Goal: Task Accomplishment & Management: Complete application form

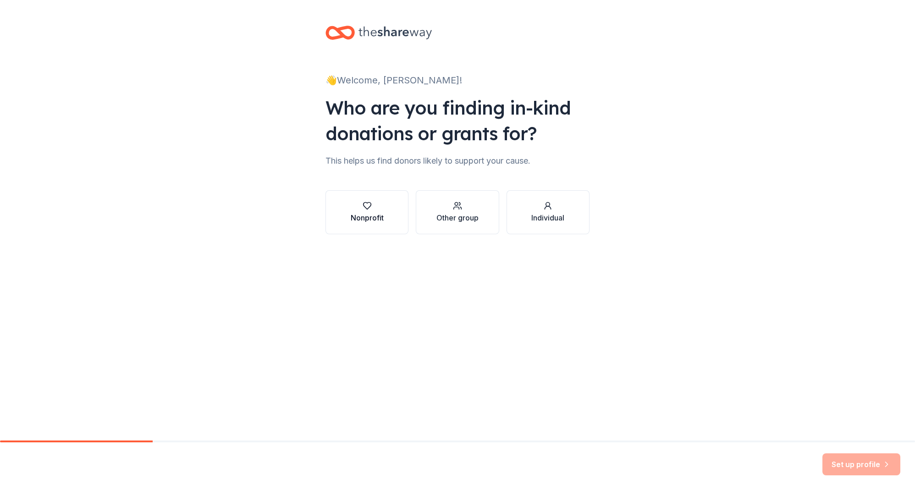
click at [375, 215] on div "Nonprofit" at bounding box center [367, 217] width 33 height 11
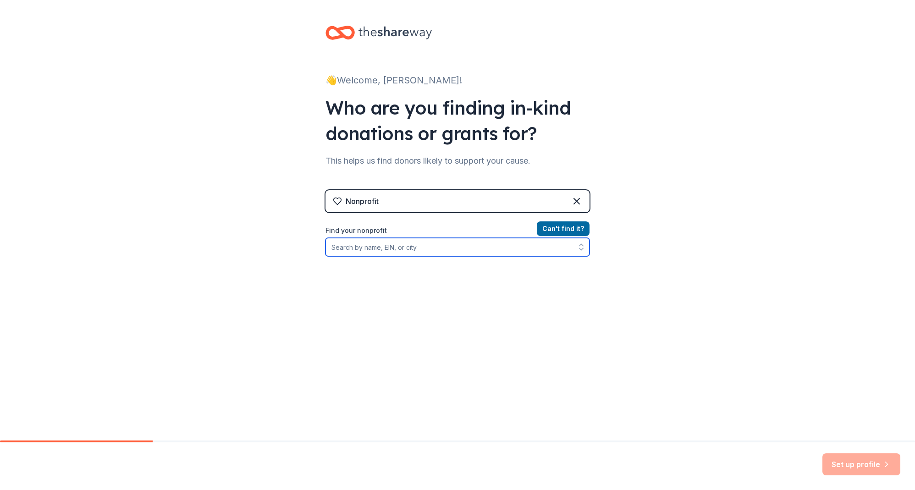
click at [436, 245] on input "Find your nonprofit" at bounding box center [457, 247] width 264 height 18
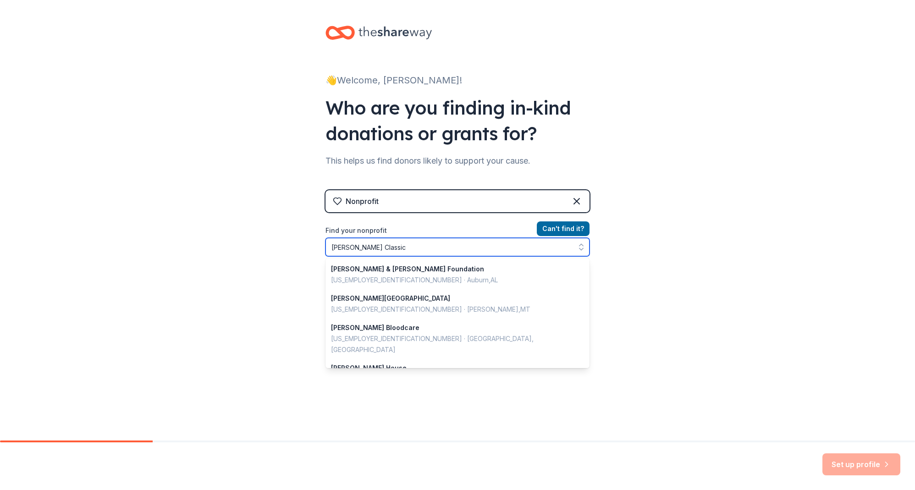
type input "Carter's Classic"
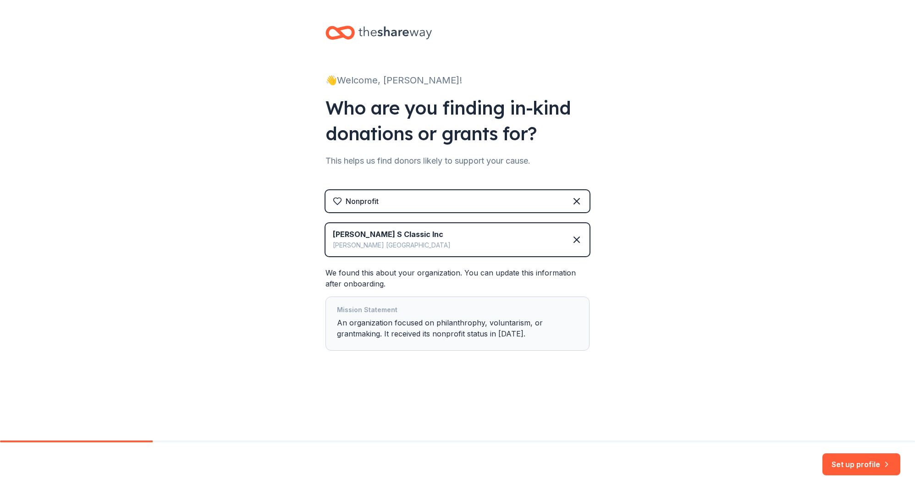
click at [353, 324] on div "Mission Statement An organization focused on philanthrophy, voluntarism, or gra…" at bounding box center [457, 323] width 241 height 39
click at [870, 463] on button "Set up profile" at bounding box center [861, 464] width 78 height 22
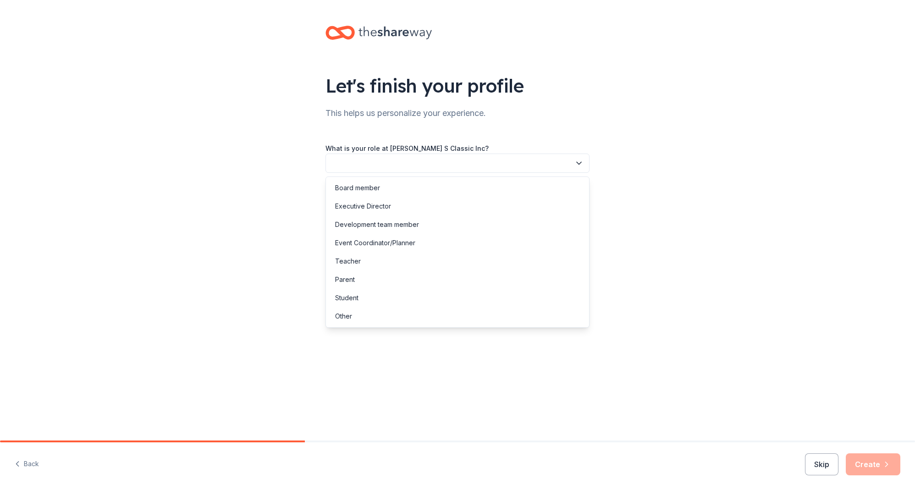
click at [400, 162] on button "button" at bounding box center [457, 163] width 264 height 19
click at [359, 204] on div "Executive Director" at bounding box center [363, 206] width 56 height 11
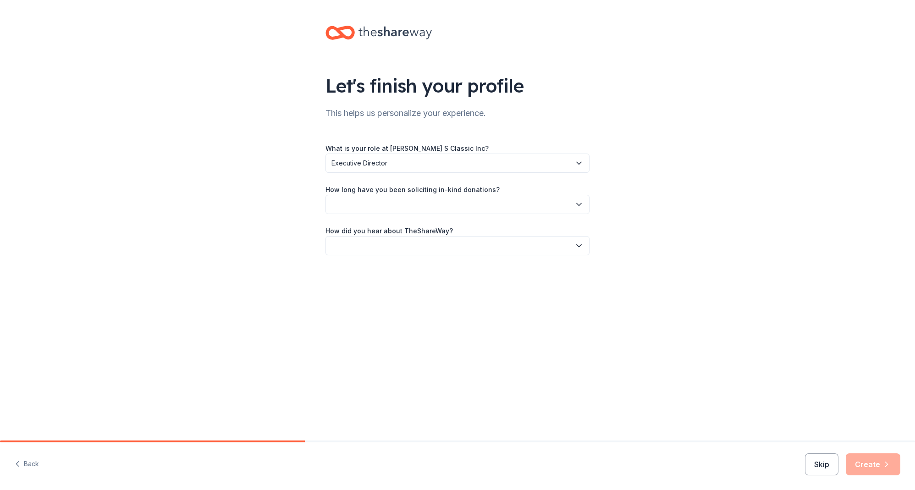
click at [368, 206] on button "button" at bounding box center [457, 204] width 264 height 19
click at [364, 250] on div "1 to 2 years" at bounding box center [352, 247] width 34 height 11
click at [376, 247] on button "button" at bounding box center [457, 245] width 264 height 19
click at [354, 345] on div "Other" at bounding box center [457, 344] width 259 height 18
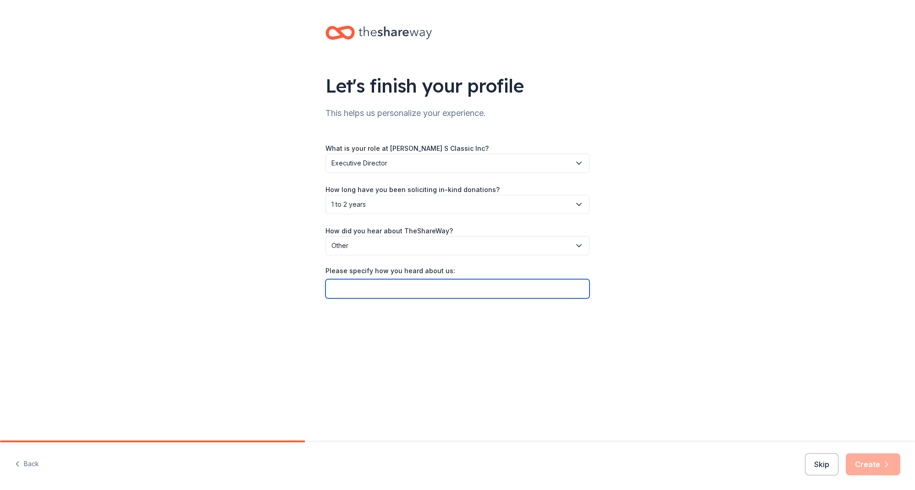
click at [381, 289] on input "Please specify how you heard about us:" at bounding box center [457, 288] width 264 height 19
click at [351, 289] on input "GiveButter" at bounding box center [457, 288] width 264 height 19
type input "Givebutter"
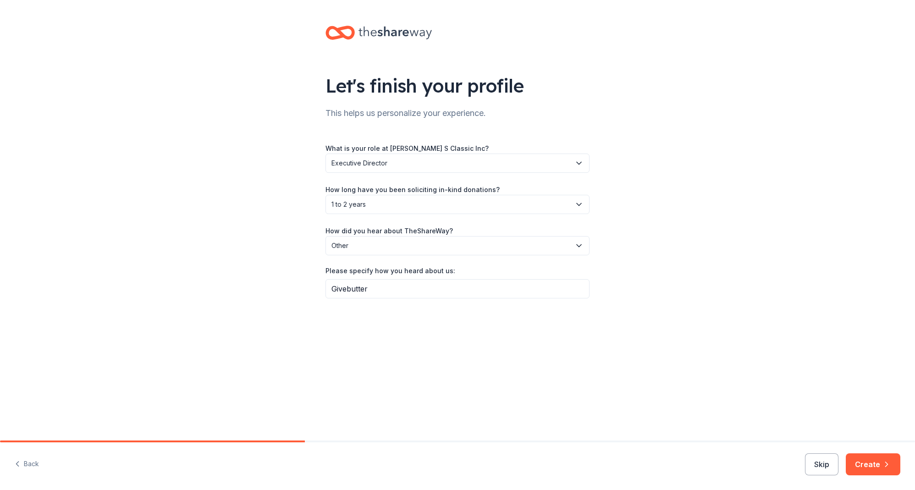
click at [468, 318] on div "Let's finish your profile This helps us personalize your experience. What is yo…" at bounding box center [457, 171] width 293 height 342
click at [864, 465] on button "Create" at bounding box center [873, 464] width 55 height 22
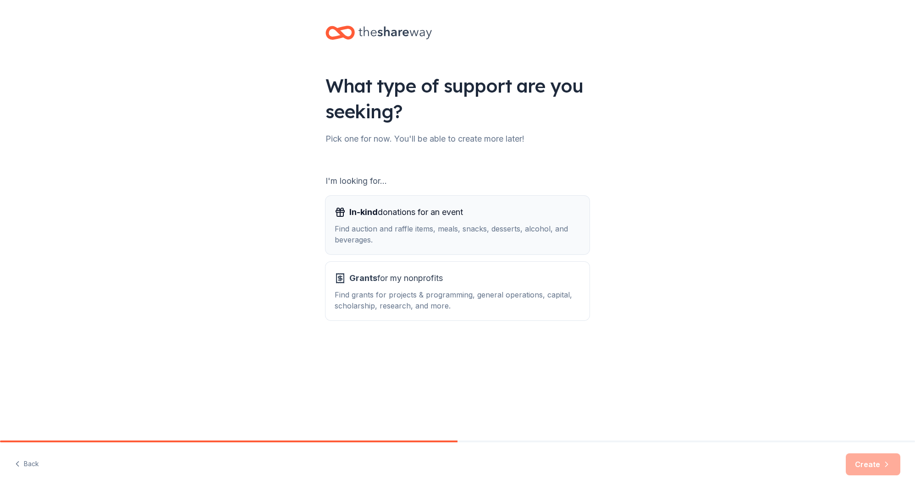
click at [403, 213] on span "In-kind donations for an event" at bounding box center [406, 212] width 114 height 15
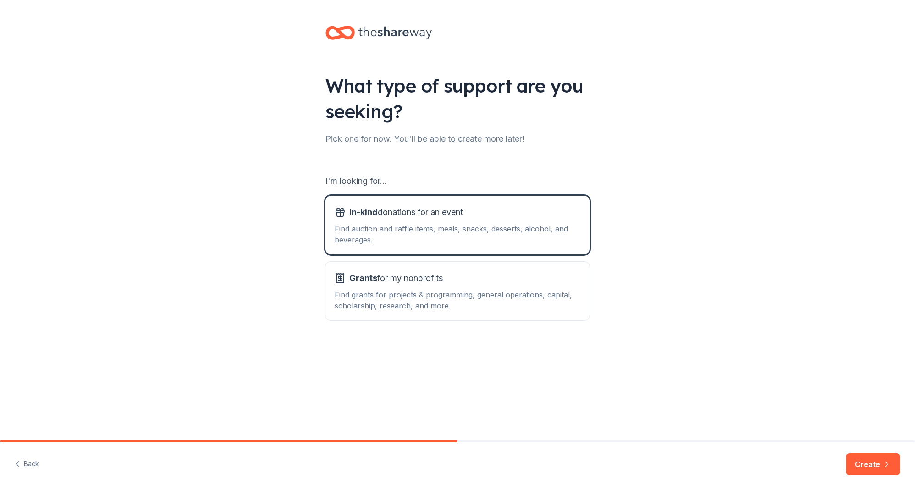
click at [874, 461] on button "Create" at bounding box center [873, 464] width 55 height 22
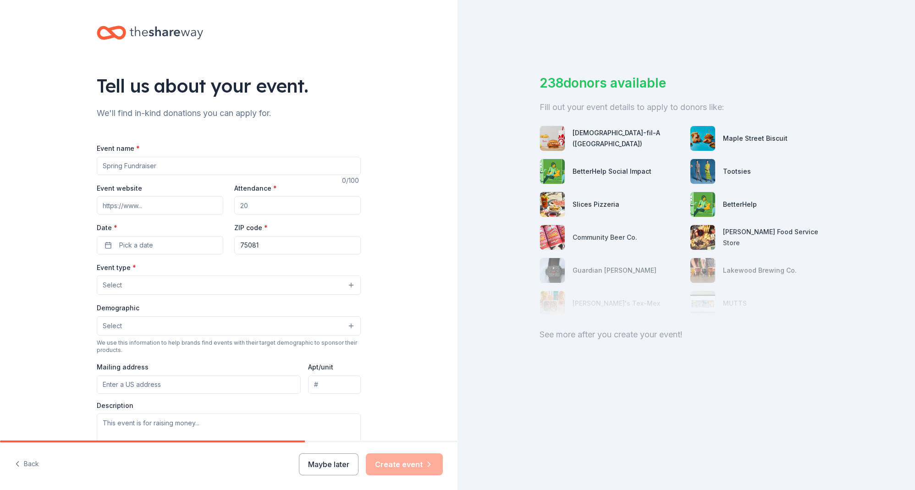
click at [122, 164] on input "Event name *" at bounding box center [229, 166] width 264 height 18
click at [105, 167] on input "Carter's Classic Golf" at bounding box center [229, 166] width 264 height 18
click at [193, 167] on input "2025 Carter's Classic Golf" at bounding box center [229, 166] width 264 height 18
type input "2025 [PERSON_NAME] Classic Golf Tournament"
click at [180, 203] on input "Event website" at bounding box center [160, 205] width 127 height 18
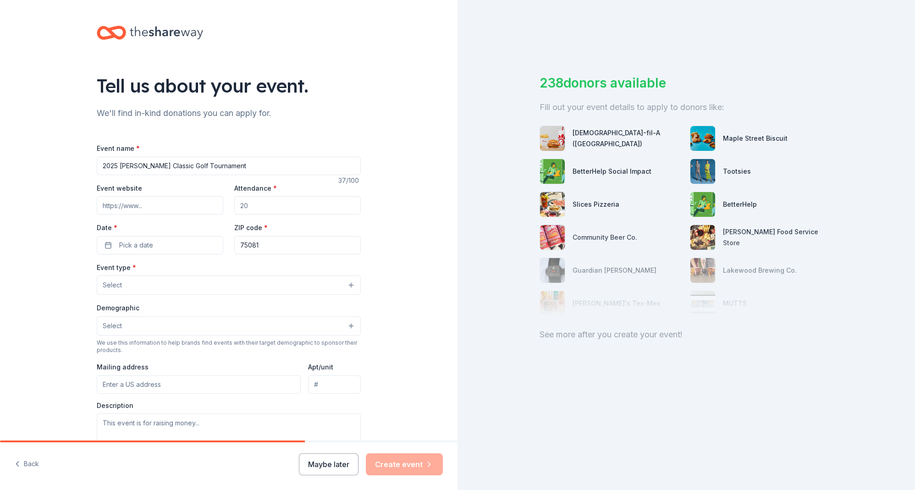
paste input "https://cartersclassic.com/"
type input "https://cartersclassic.com/"
click at [271, 204] on input "Attendance *" at bounding box center [297, 205] width 127 height 18
type input "112"
click at [232, 186] on div "Event website https://cartersclassic.com/ Attendance * 112 Date * Pick a date Z…" at bounding box center [229, 218] width 264 height 72
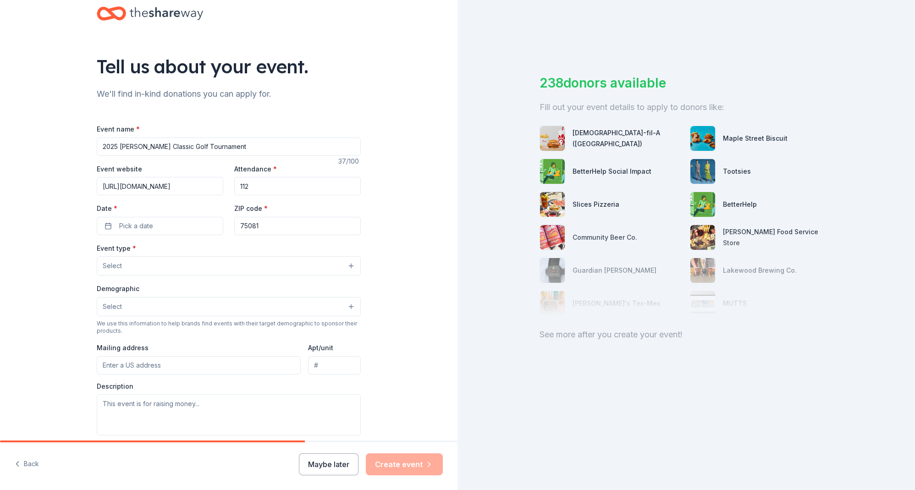
scroll to position [21, 0]
click at [160, 222] on button "Pick a date" at bounding box center [160, 224] width 127 height 18
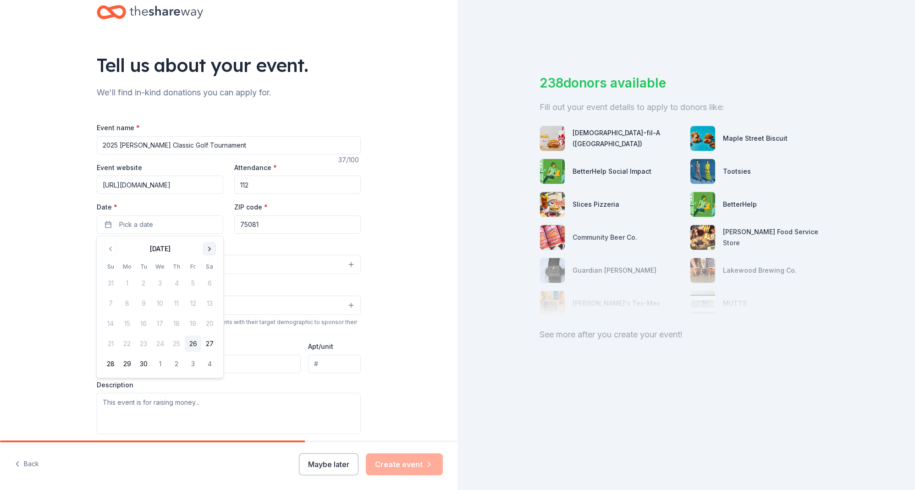
click at [211, 249] on button "Go to next month" at bounding box center [209, 249] width 13 height 13
drag, startPoint x: 127, startPoint y: 302, endPoint x: 187, endPoint y: 282, distance: 63.1
click at [127, 302] on button "6" at bounding box center [127, 303] width 17 height 17
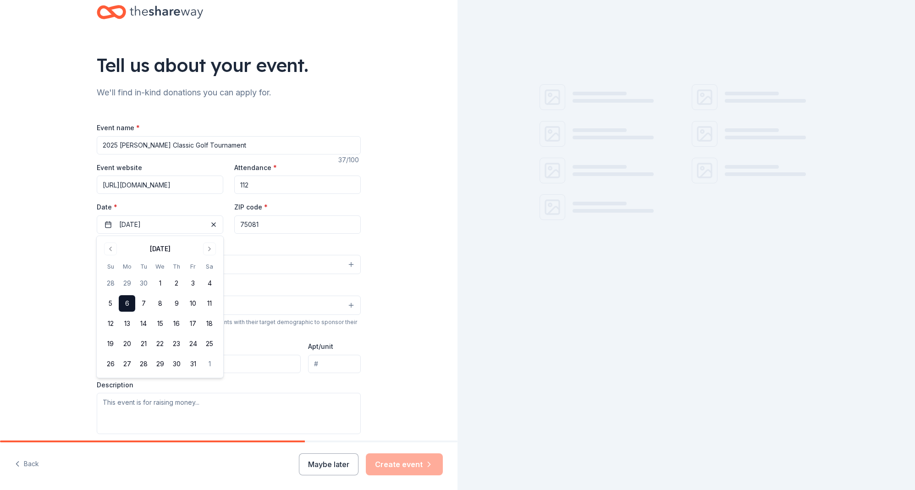
click at [273, 241] on div "Event type * Select" at bounding box center [229, 257] width 264 height 33
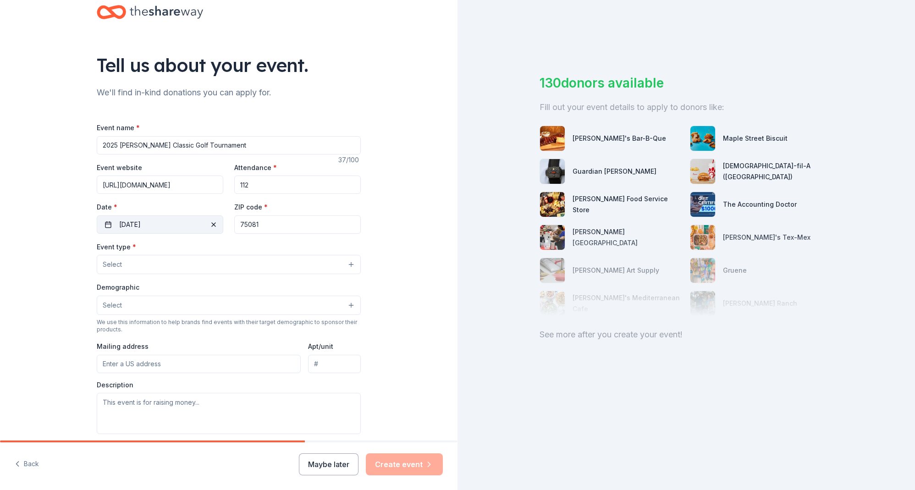
drag, startPoint x: 270, startPoint y: 227, endPoint x: 213, endPoint y: 217, distance: 57.8
click at [213, 217] on div "Event website https://cartersclassic.com/ Attendance * 112 Date * 10/06/2025 ZI…" at bounding box center [229, 198] width 264 height 72
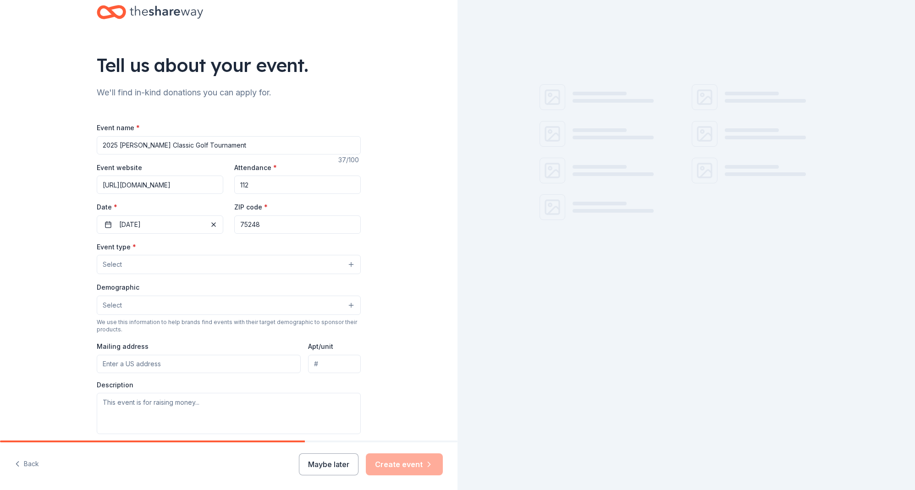
type input "75248"
click at [195, 263] on button "Select" at bounding box center [229, 264] width 264 height 19
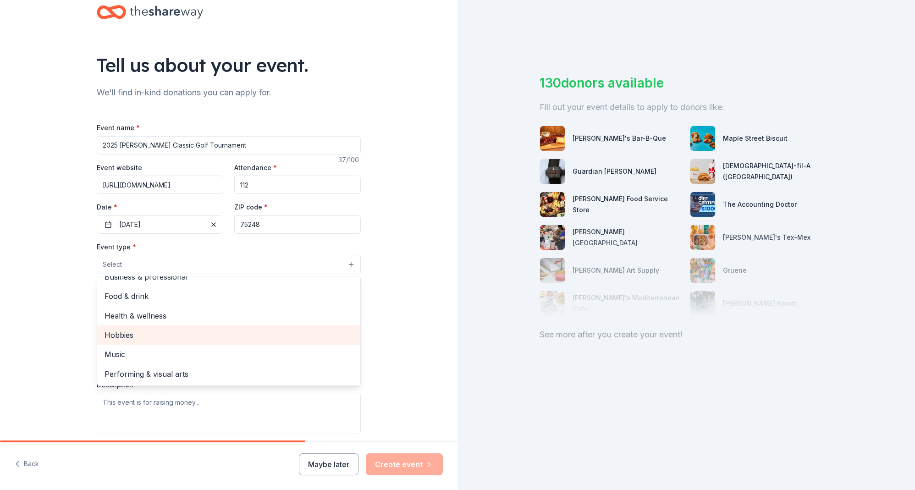
scroll to position [0, 0]
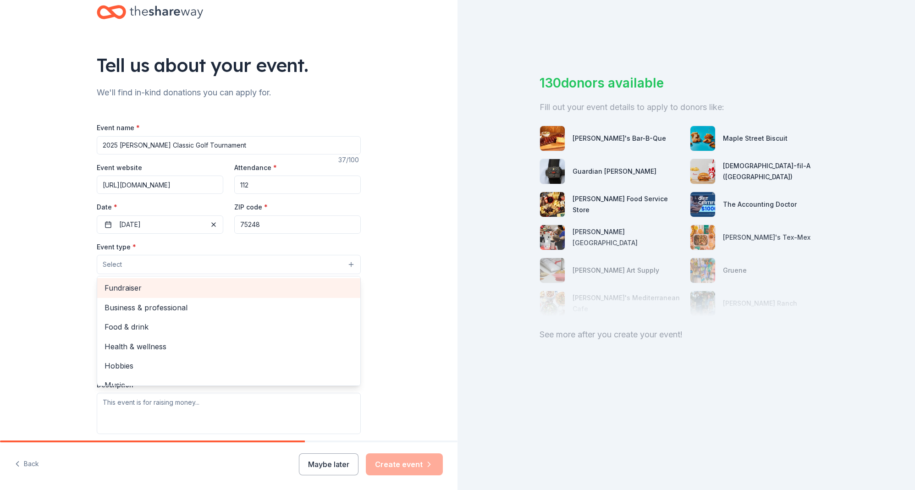
click at [127, 290] on span "Fundraiser" at bounding box center [229, 288] width 248 height 12
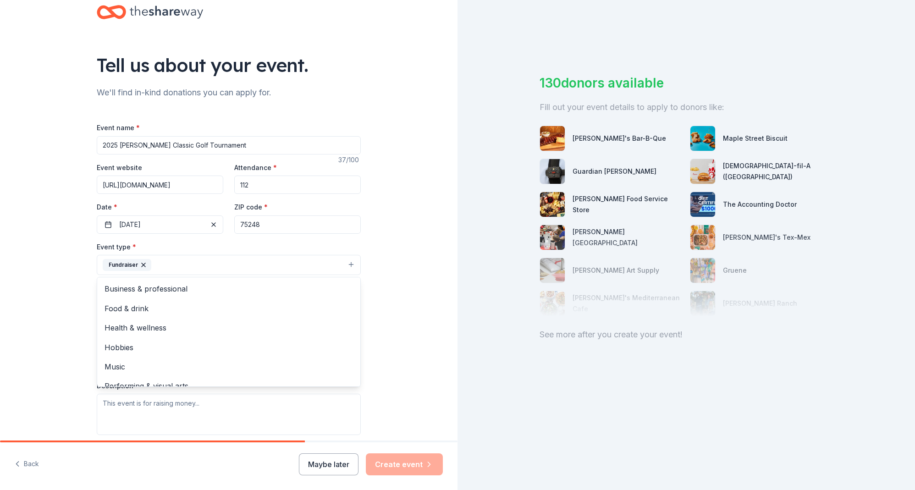
click at [60, 285] on div "Tell us about your event. We'll find in-kind donations you can apply for. Event…" at bounding box center [229, 284] width 458 height 611
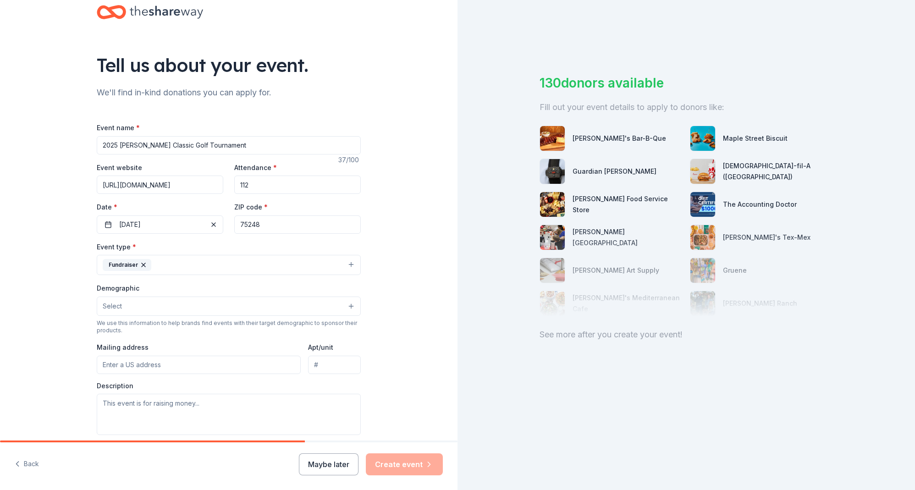
click at [186, 268] on button "Fundraiser" at bounding box center [229, 265] width 264 height 20
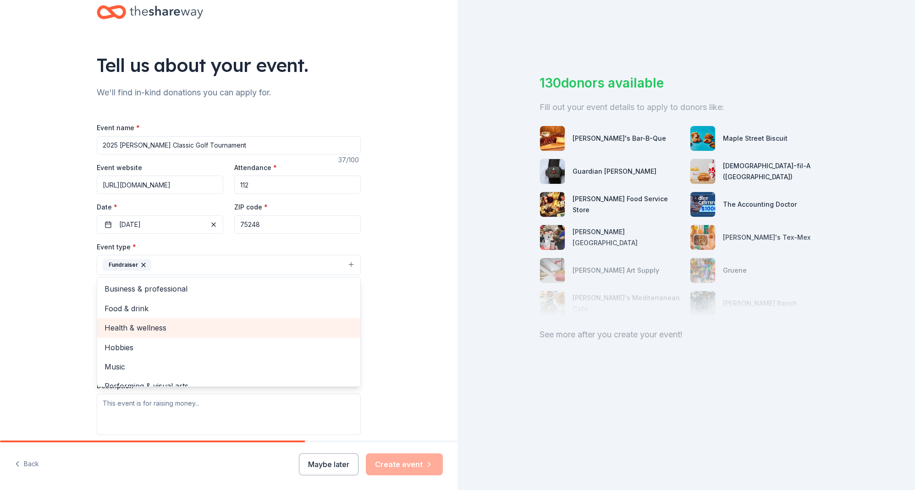
scroll to position [11, 0]
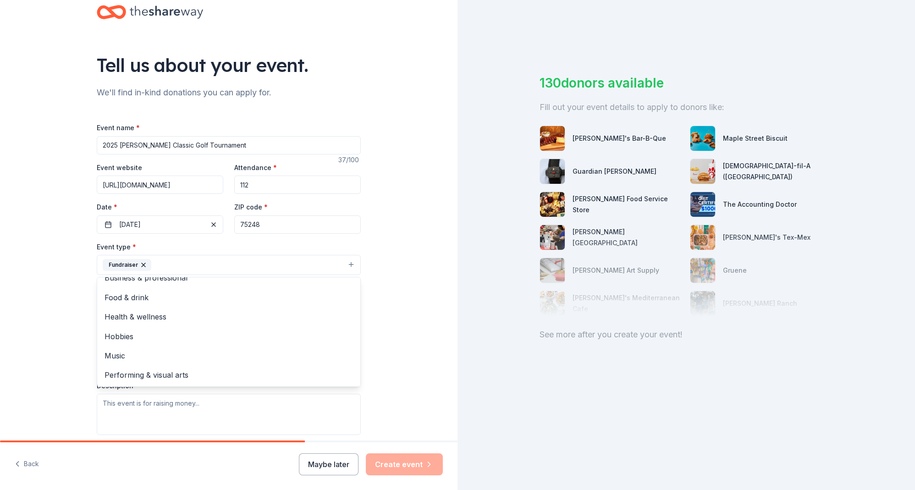
click at [83, 335] on div "Tell us about your event. We'll find in-kind donations you can apply for. Event…" at bounding box center [228, 284] width 293 height 611
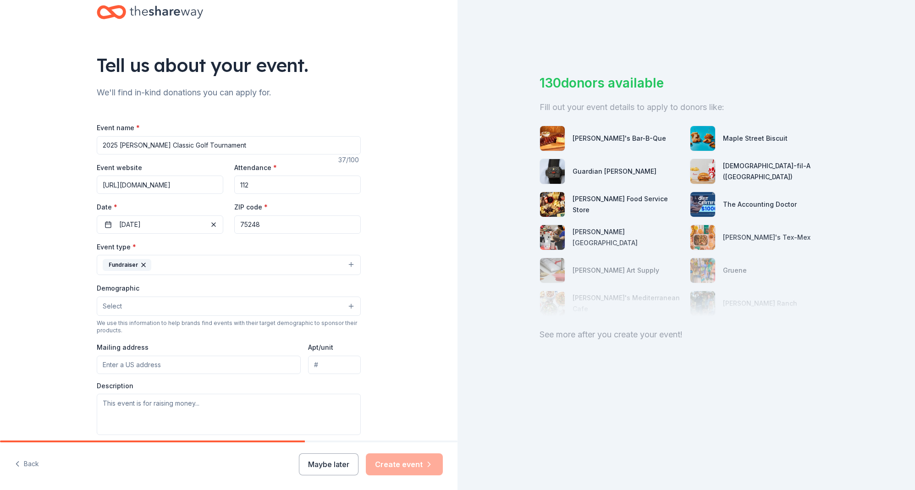
click at [128, 303] on button "Select" at bounding box center [229, 306] width 264 height 19
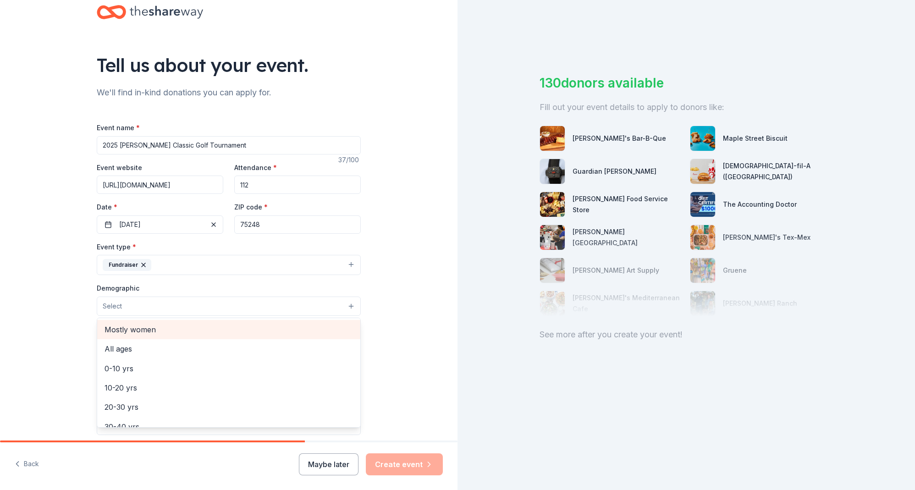
scroll to position [52, 0]
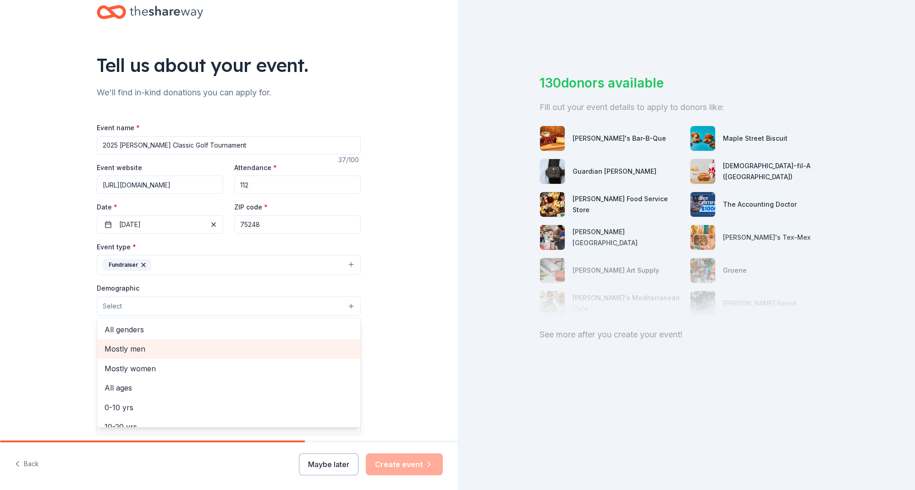
click at [135, 344] on span "Mostly men" at bounding box center [229, 349] width 248 height 12
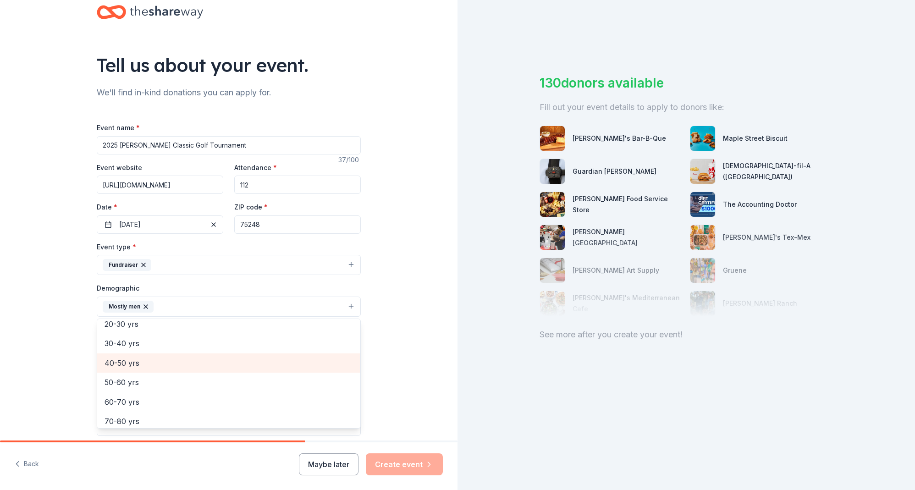
scroll to position [81, 0]
click at [133, 362] on span "30-40 yrs" at bounding box center [229, 366] width 248 height 12
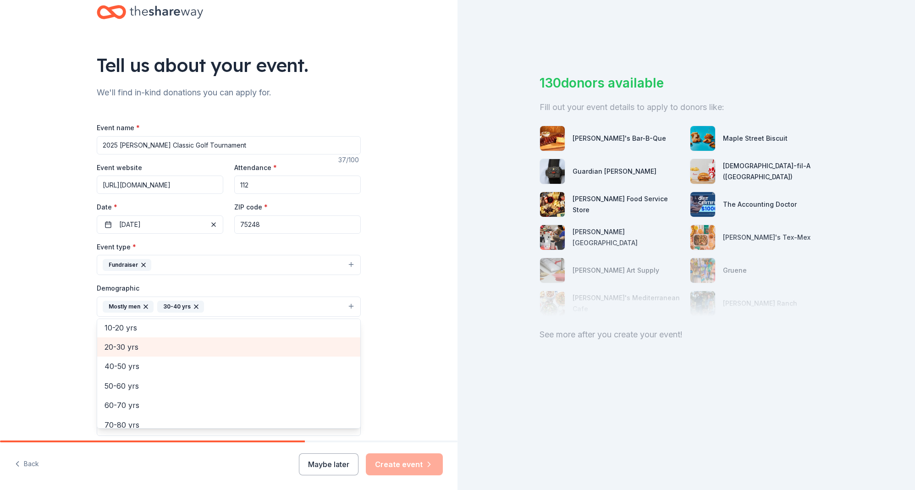
drag, startPoint x: 133, startPoint y: 349, endPoint x: 132, endPoint y: 365, distance: 16.1
click at [132, 349] on span "20-30 yrs" at bounding box center [229, 347] width 248 height 12
drag, startPoint x: 129, startPoint y: 351, endPoint x: 130, endPoint y: 359, distance: 8.3
click at [129, 351] on span "40-50 yrs" at bounding box center [229, 347] width 248 height 12
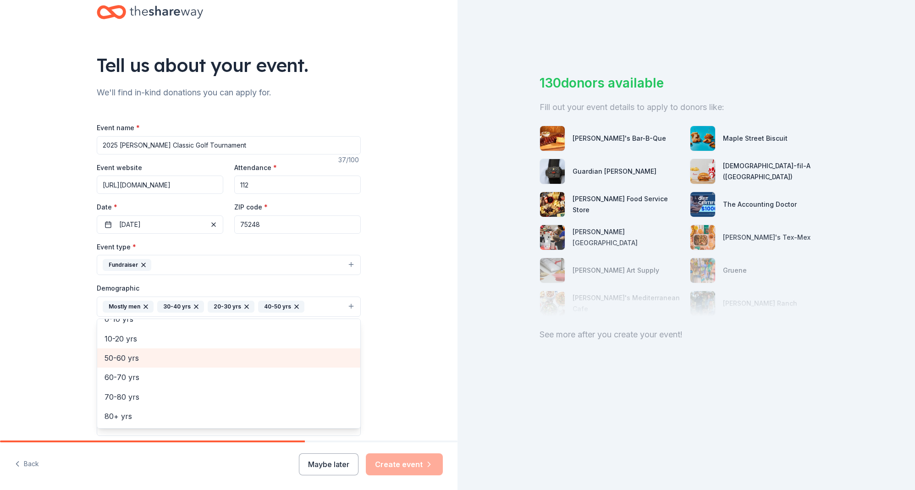
click at [129, 353] on span "50-60 yrs" at bounding box center [229, 358] width 248 height 12
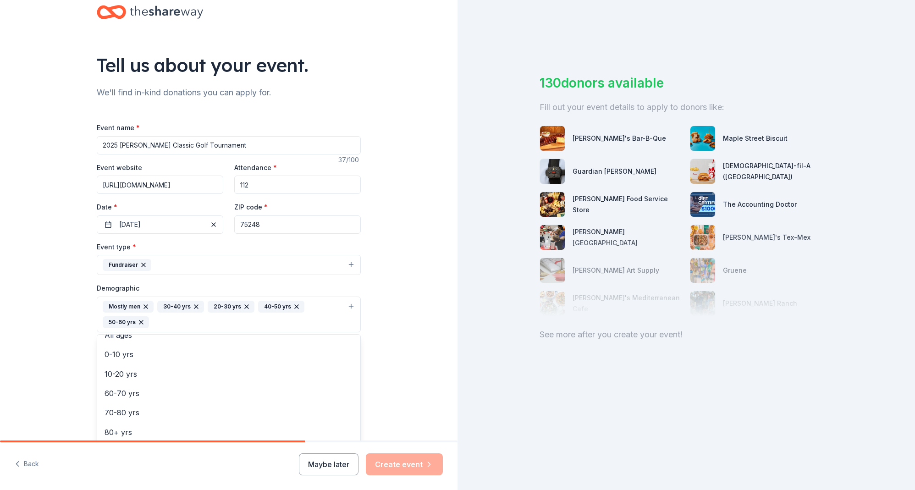
click at [75, 333] on div "Tell us about your event. We'll find in-kind donations you can apply for. Event…" at bounding box center [229, 293] width 458 height 628
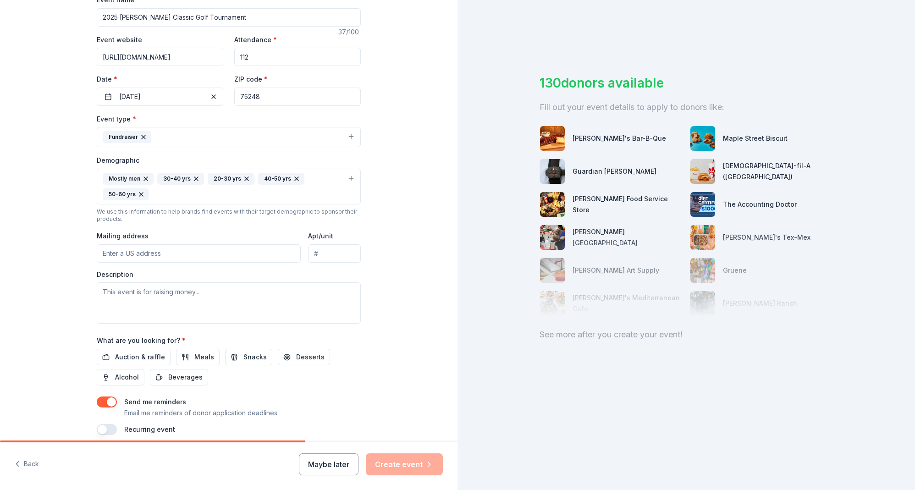
scroll to position [187, 0]
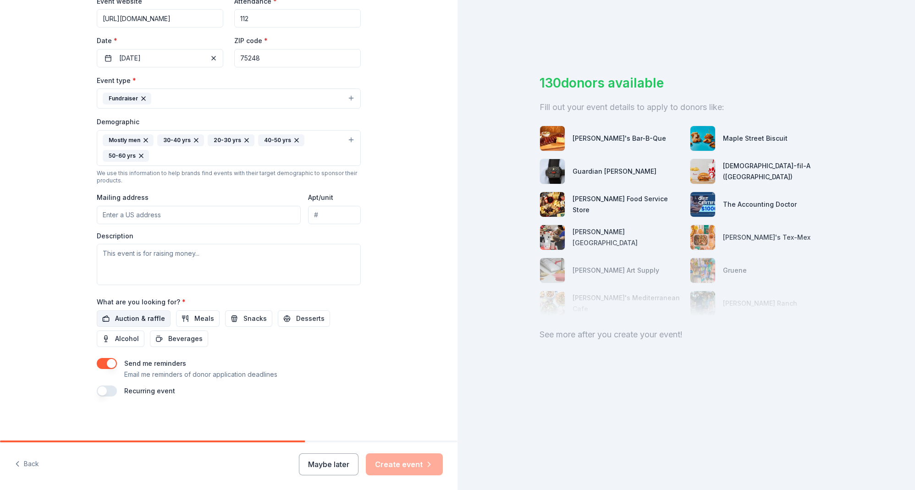
click at [143, 319] on span "Auction & raffle" at bounding box center [140, 318] width 50 height 11
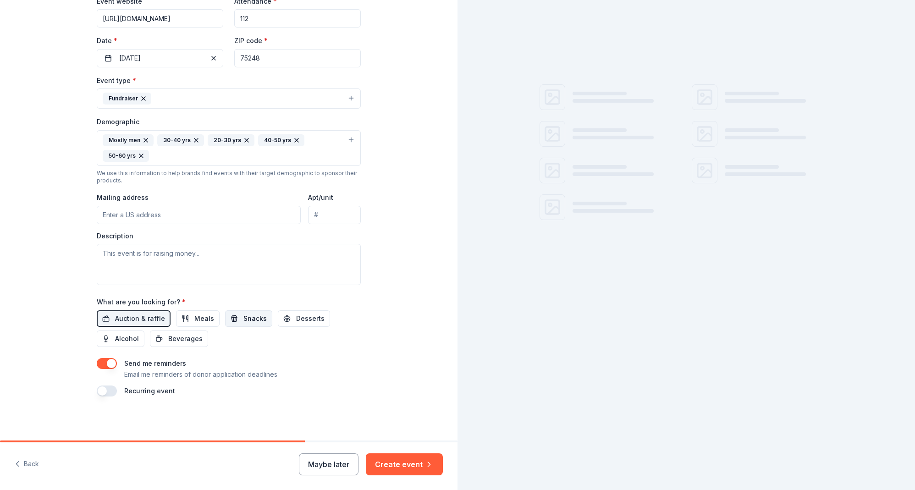
click at [248, 320] on span "Snacks" at bounding box center [254, 318] width 23 height 11
click at [302, 319] on span "Desserts" at bounding box center [310, 318] width 28 height 11
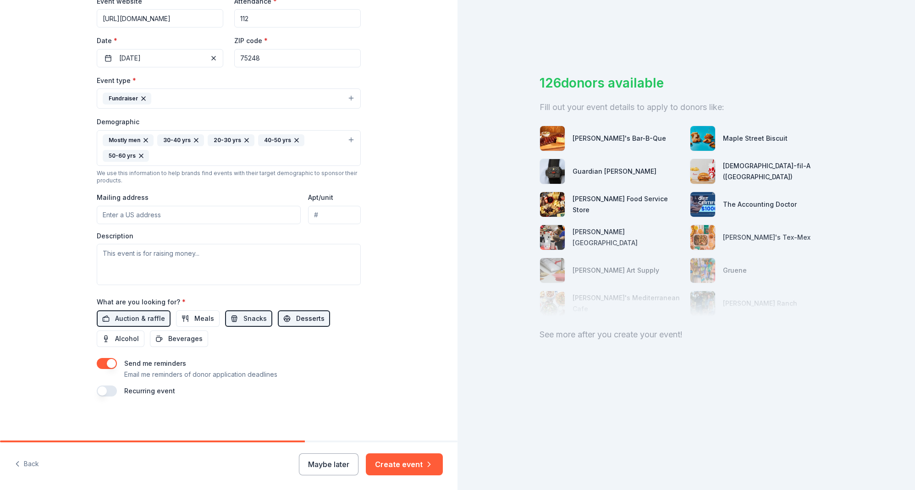
click at [297, 317] on span "Desserts" at bounding box center [310, 318] width 28 height 11
click at [303, 317] on span "Desserts" at bounding box center [310, 318] width 28 height 11
click at [136, 342] on span "Alcohol" at bounding box center [127, 338] width 24 height 11
click at [145, 213] on input "Mailing address" at bounding box center [199, 215] width 204 height 18
click at [158, 216] on input "Mailing address" at bounding box center [199, 215] width 204 height 18
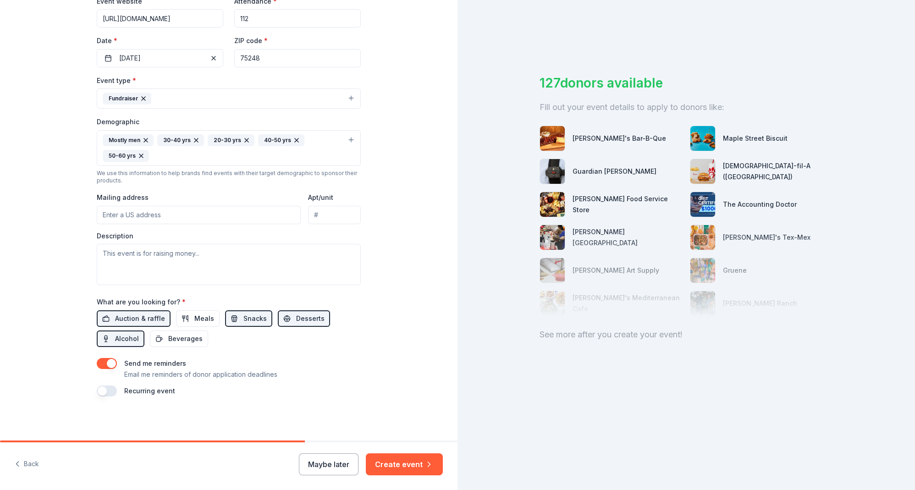
paste input "15909 Preston Rd, Dallas, TX 75248"
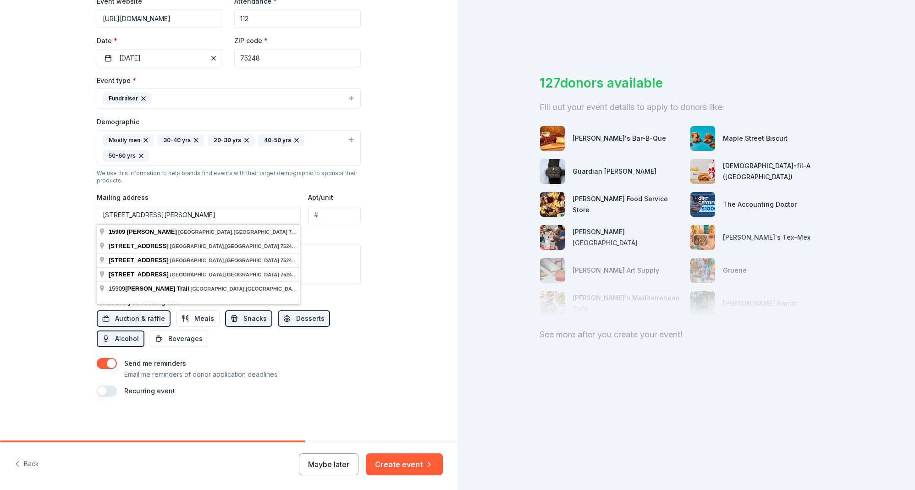
type input "15909 Preston Rd, Dallas, TX 75248"
click at [171, 195] on div "Mailing address 15909 Preston Rd, Dallas, TX 75248" at bounding box center [199, 208] width 204 height 33
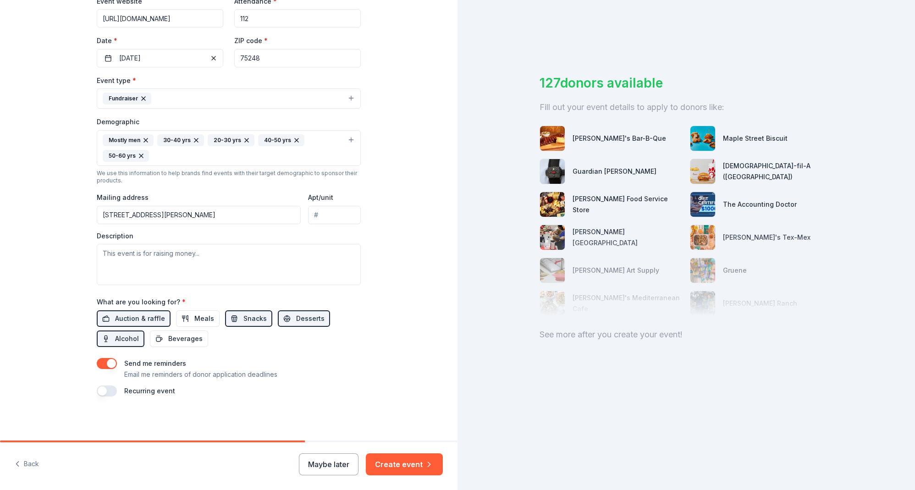
drag, startPoint x: 171, startPoint y: 217, endPoint x: 184, endPoint y: 214, distance: 14.2
click at [171, 217] on input "15909 Preston Rd, Dallas, TX 75248" at bounding box center [199, 215] width 204 height 18
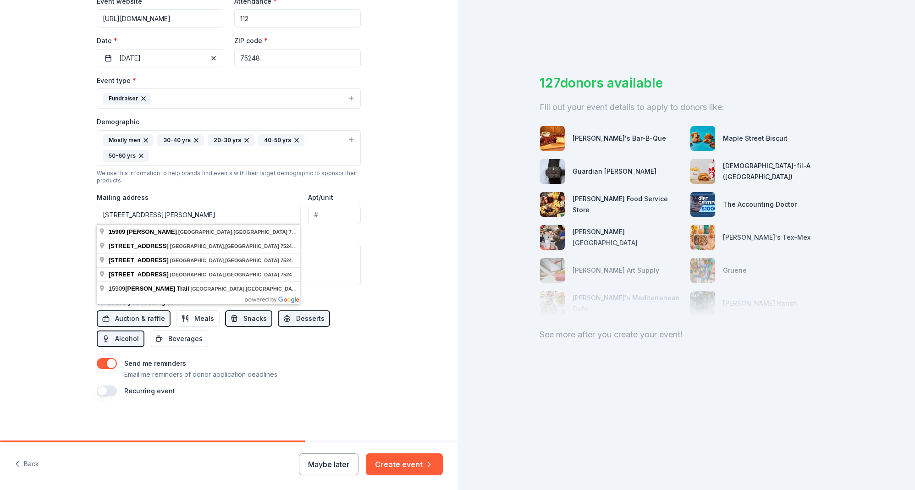
drag, startPoint x: 186, startPoint y: 215, endPoint x: 94, endPoint y: 208, distance: 91.5
click at [94, 208] on div "Tell us about your event. We'll find in-kind donations you can apply for. Event…" at bounding box center [228, 127] width 293 height 628
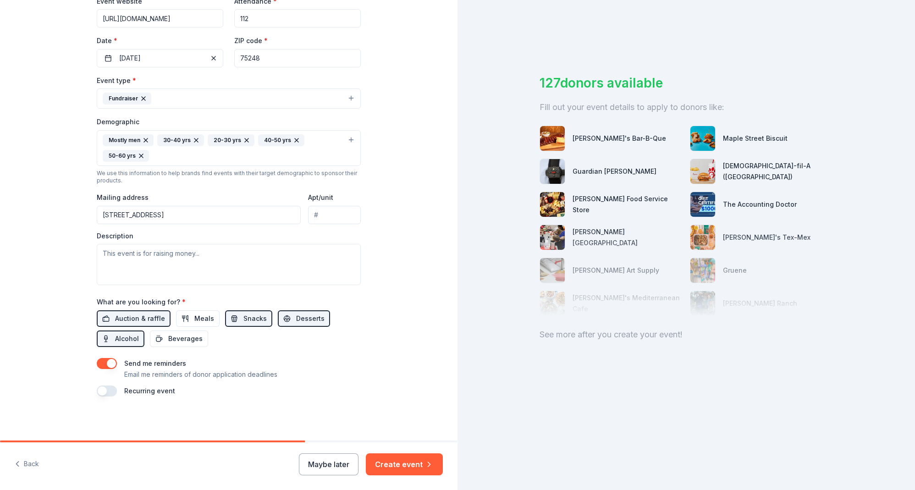
type input "[STREET_ADDRESS]"
click at [209, 232] on div "Description" at bounding box center [229, 259] width 264 height 54
click at [224, 253] on textarea at bounding box center [229, 264] width 264 height 41
paste textarea "Carter’s Classic was created to give other families something we never had: tim…"
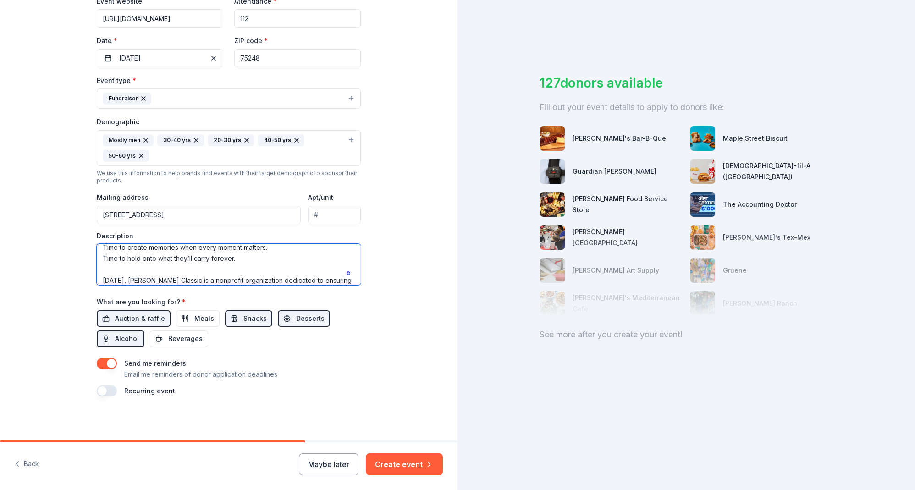
scroll to position [45, 0]
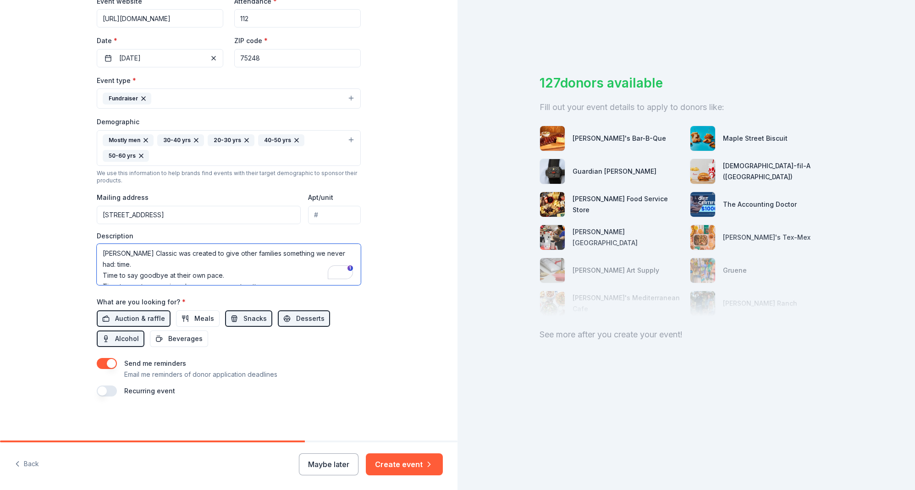
drag, startPoint x: 243, startPoint y: 271, endPoint x: 102, endPoint y: 267, distance: 140.4
click at [94, 265] on html "Tell us about your event. We'll find in-kind donations you can apply for. Event…" at bounding box center [457, 245] width 915 height 490
drag, startPoint x: 139, startPoint y: 268, endPoint x: 126, endPoint y: 265, distance: 13.6
click at [138, 268] on textarea "Carter’s Classic was created to give other families something we never had: tim…" at bounding box center [229, 264] width 264 height 41
click at [105, 265] on textarea "Carter’s Classic was created to give other families something we never had: tim…" at bounding box center [229, 264] width 264 height 41
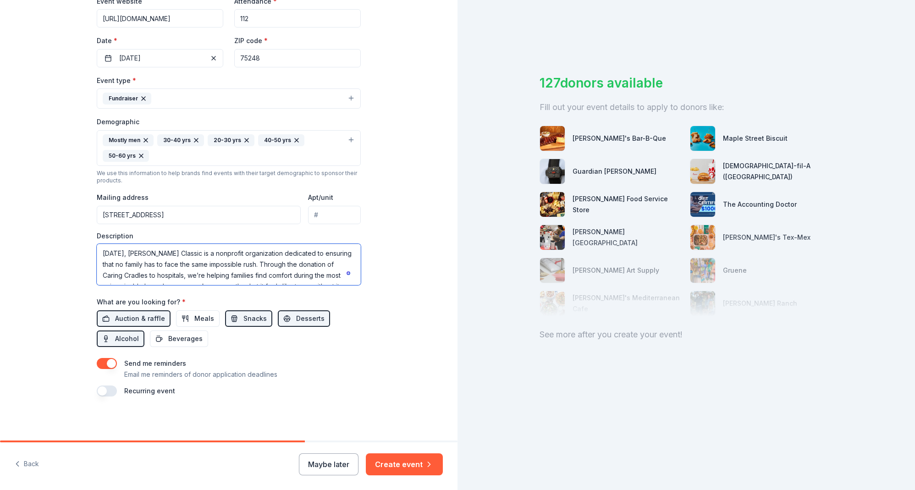
type textarea "Carter’s Classic was created to give other families something we never had: tim…"
click at [277, 150] on div "Mostly men 30-40 yrs 20-30 yrs 40-50 yrs 50-60 yrs" at bounding box center [223, 148] width 241 height 28
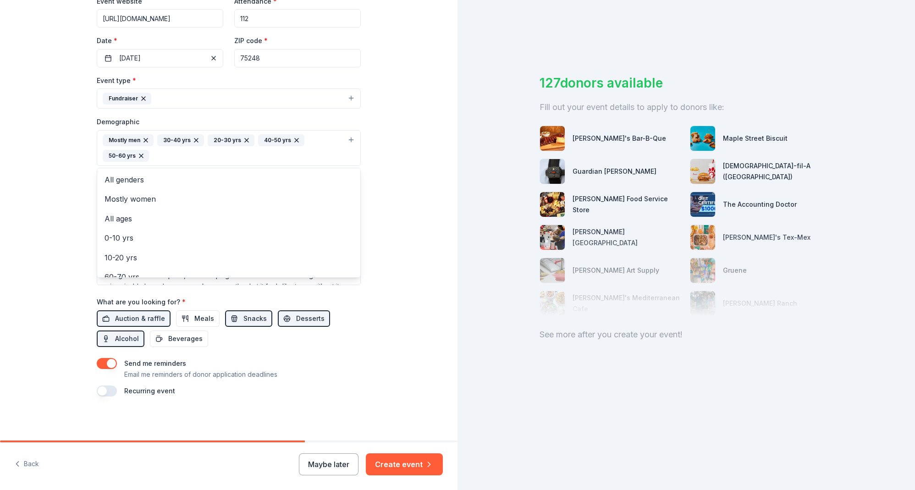
click at [396, 182] on div "Tell us about your event. We'll find in-kind donations you can apply for. Event…" at bounding box center [229, 127] width 458 height 628
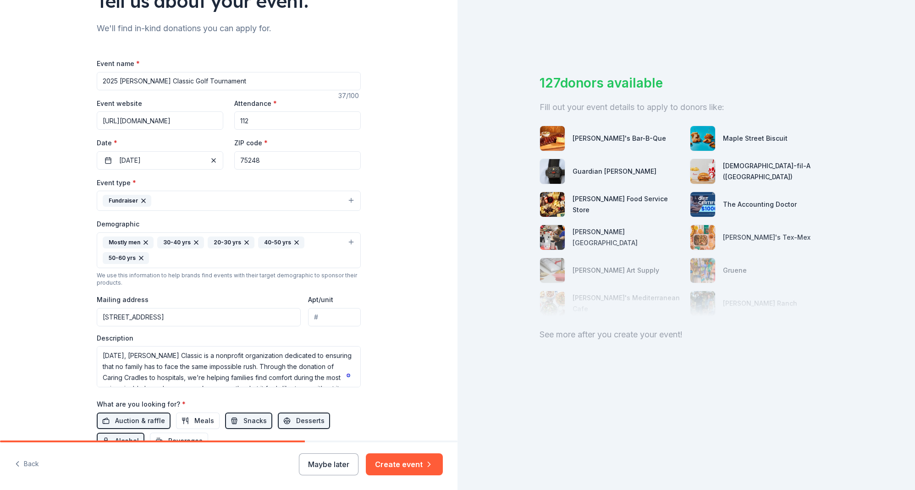
drag, startPoint x: 260, startPoint y: 120, endPoint x: 240, endPoint y: 118, distance: 20.3
click at [241, 118] on input "112" at bounding box center [297, 120] width 127 height 18
click at [393, 131] on div "Tell us about your event. We'll find in-kind donations you can apply for. Event…" at bounding box center [229, 229] width 458 height 628
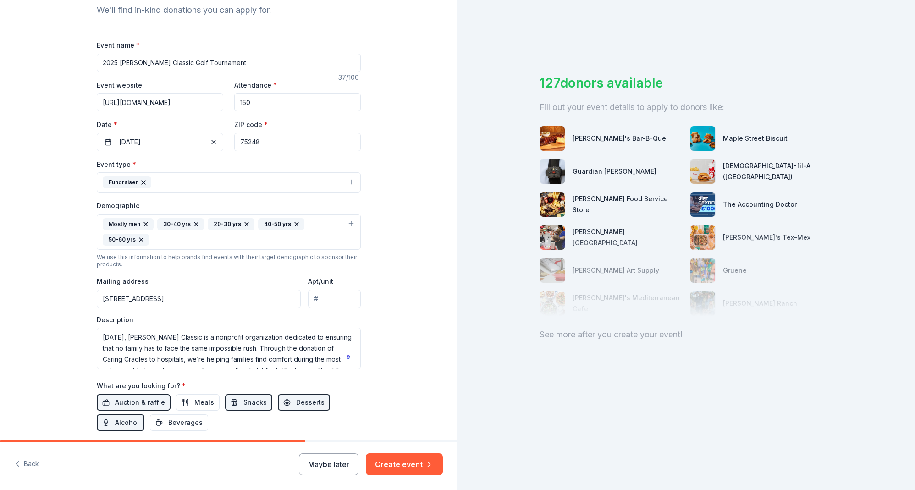
click at [144, 223] on icon "button" at bounding box center [146, 224] width 4 height 4
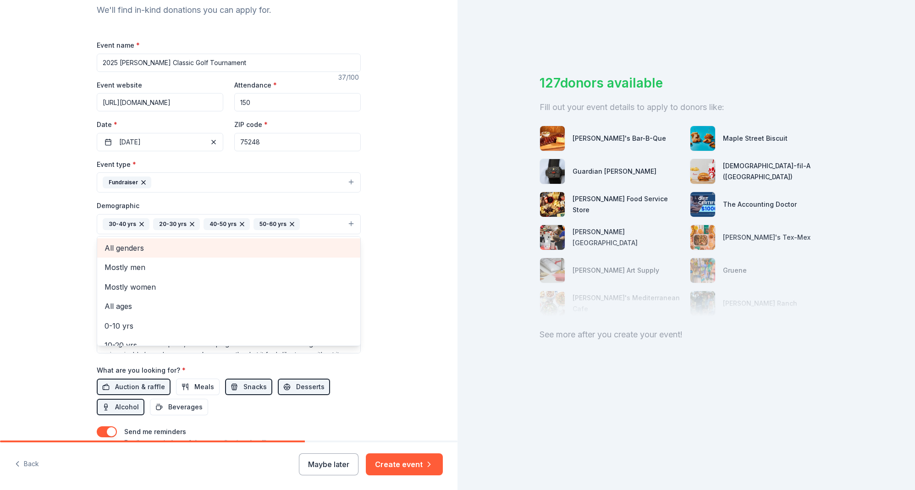
click at [168, 249] on span "All genders" at bounding box center [229, 248] width 248 height 12
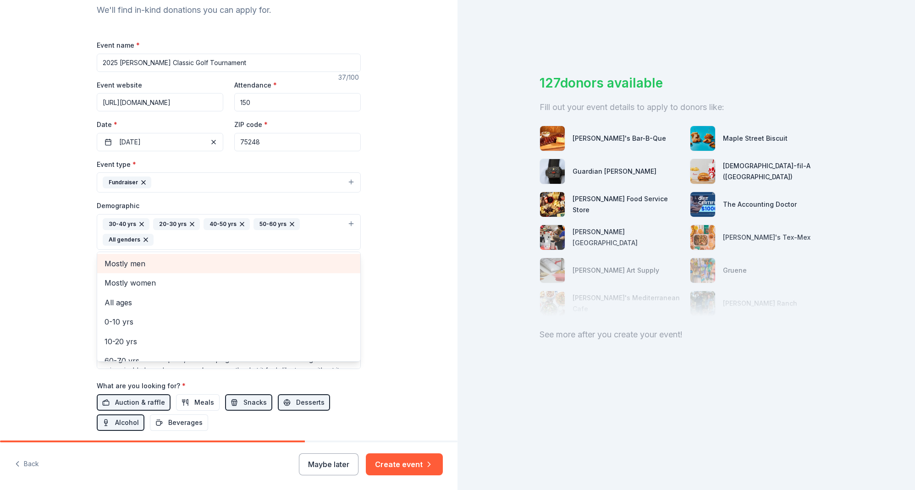
click at [392, 236] on div "Tell us about your event. We'll find in-kind donations you can apply for. Event…" at bounding box center [229, 211] width 458 height 628
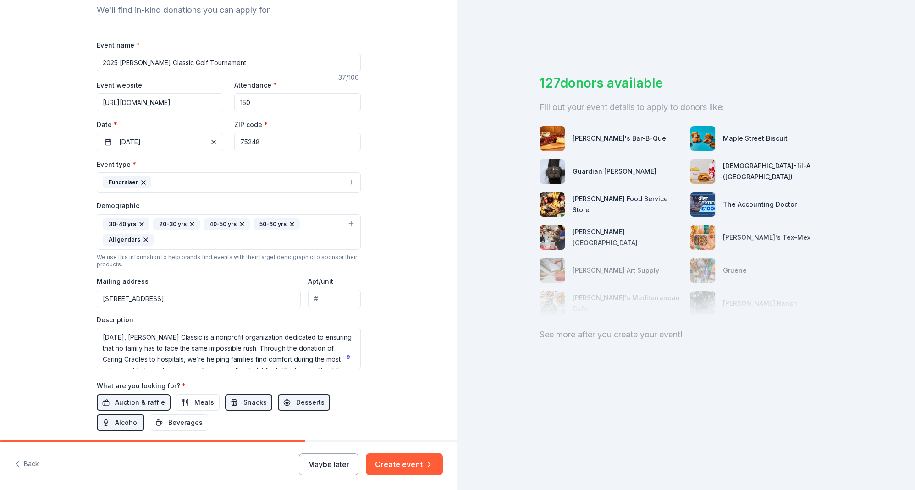
click at [145, 241] on icon "button" at bounding box center [146, 240] width 4 height 4
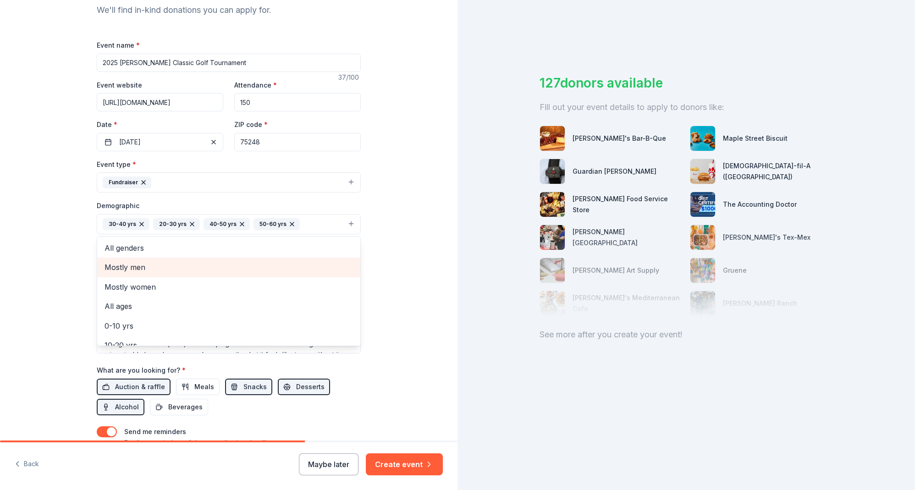
drag, startPoint x: 141, startPoint y: 263, endPoint x: 155, endPoint y: 253, distance: 17.8
click at [141, 263] on span "Mostly men" at bounding box center [229, 267] width 248 height 12
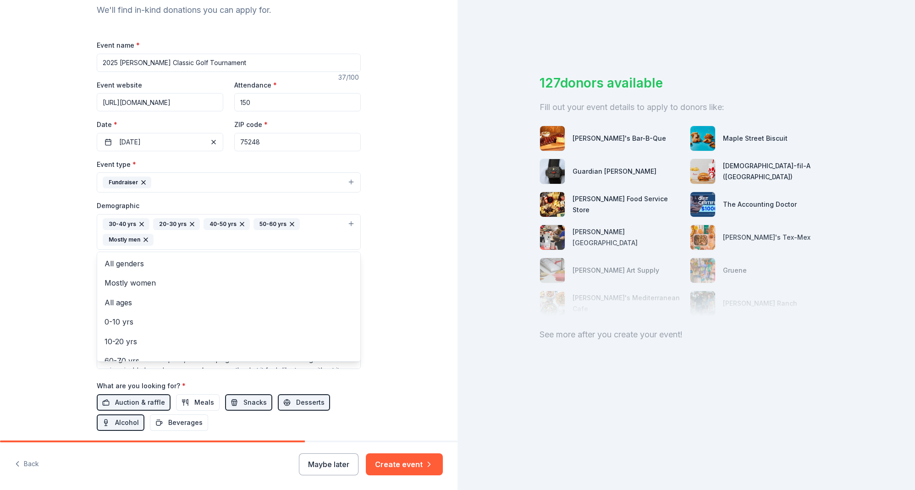
drag, startPoint x: 241, startPoint y: 104, endPoint x: 251, endPoint y: 103, distance: 10.1
click at [230, 104] on div "Event name * 2025 Carter's Classic Golf Tournament 37 /100 Event website https:…" at bounding box center [229, 259] width 264 height 441
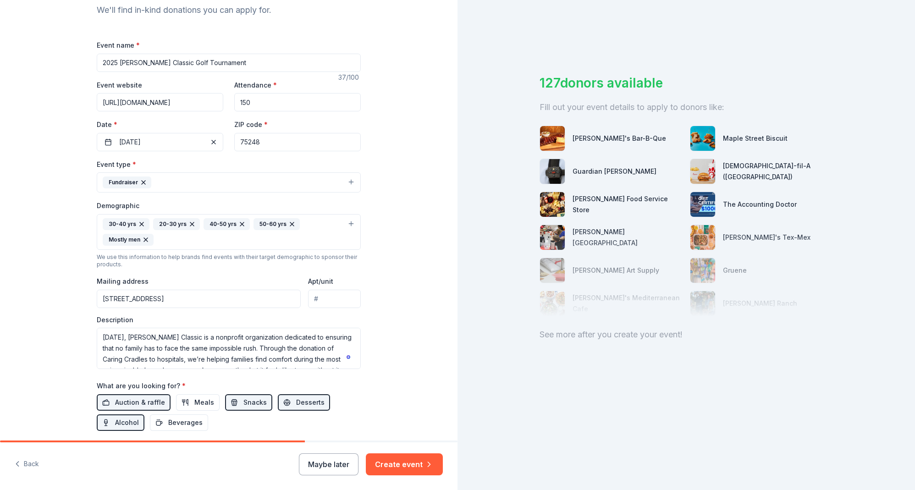
drag, startPoint x: 257, startPoint y: 103, endPoint x: 239, endPoint y: 103, distance: 17.4
click at [239, 103] on input "150" at bounding box center [297, 102] width 127 height 18
type input "112"
click at [396, 149] on div "Tell us about your event. We'll find in-kind donations you can apply for. Event…" at bounding box center [229, 211] width 458 height 628
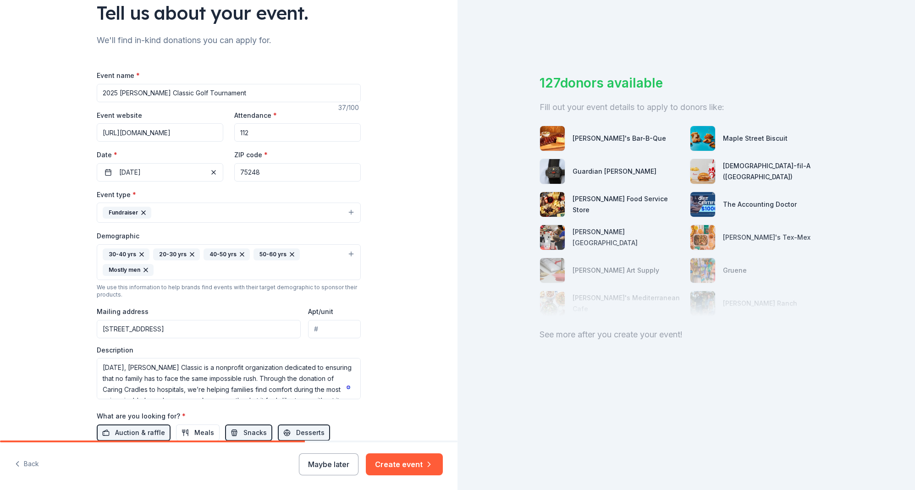
click at [205, 215] on button "Fundraiser" at bounding box center [229, 213] width 264 height 20
click at [433, 277] on div "Tell us about your event. We'll find in-kind donations you can apply for. Event…" at bounding box center [229, 241] width 458 height 628
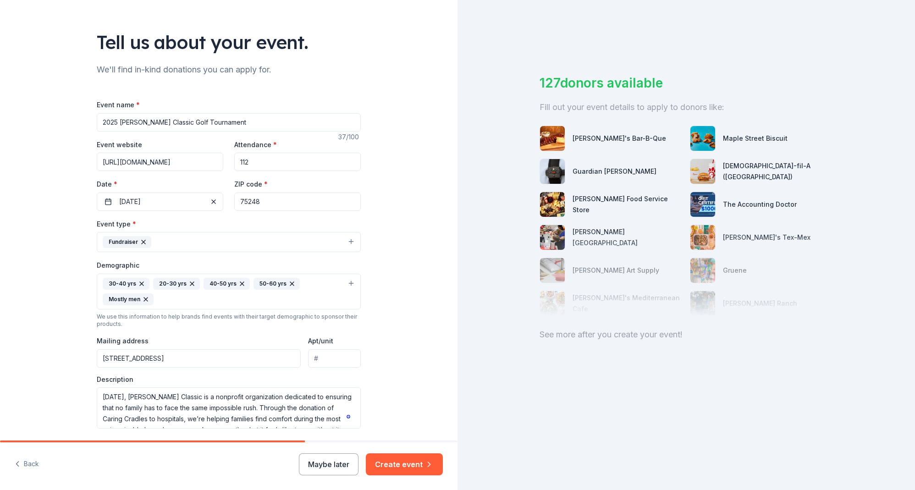
click at [409, 460] on button "Create event" at bounding box center [404, 464] width 77 height 22
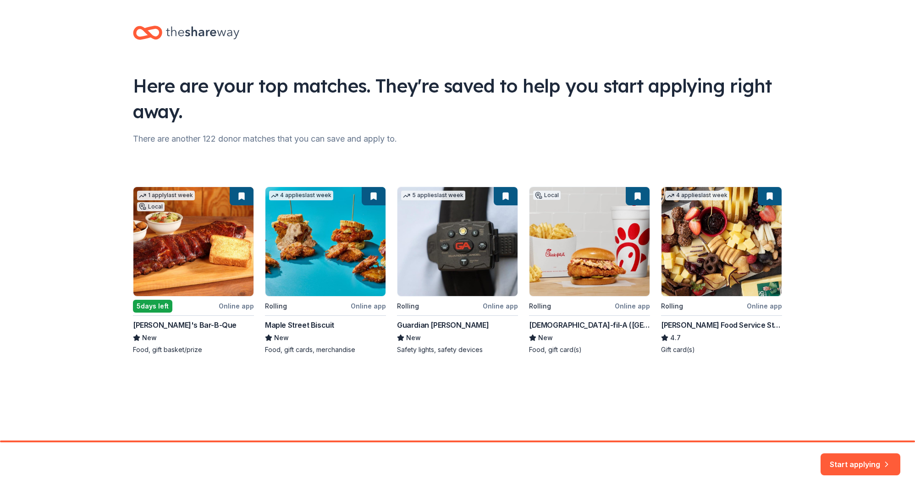
click at [845, 458] on button "Start applying" at bounding box center [861, 459] width 80 height 22
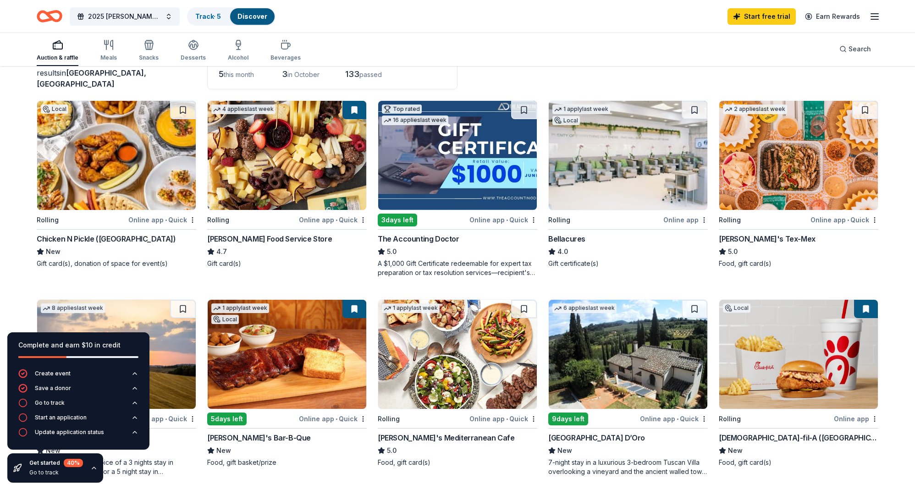
scroll to position [67, 0]
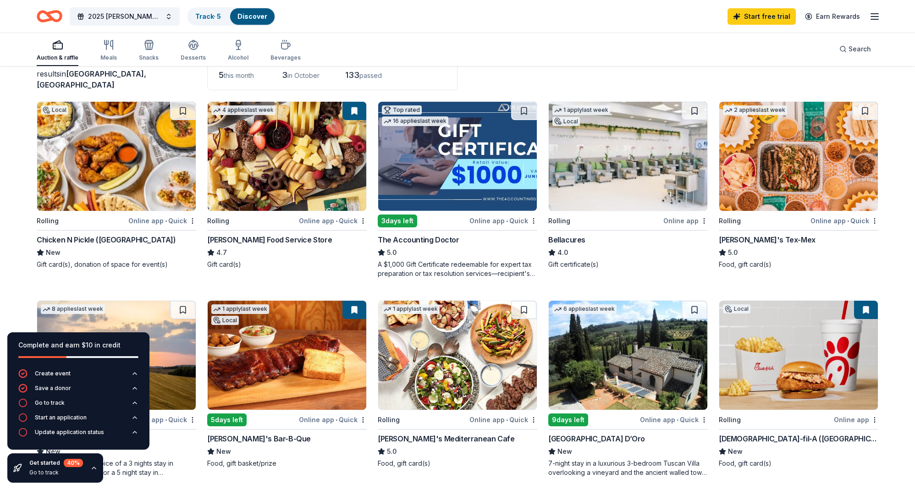
click at [258, 239] on div "Gordon Food Service Store" at bounding box center [269, 239] width 125 height 11
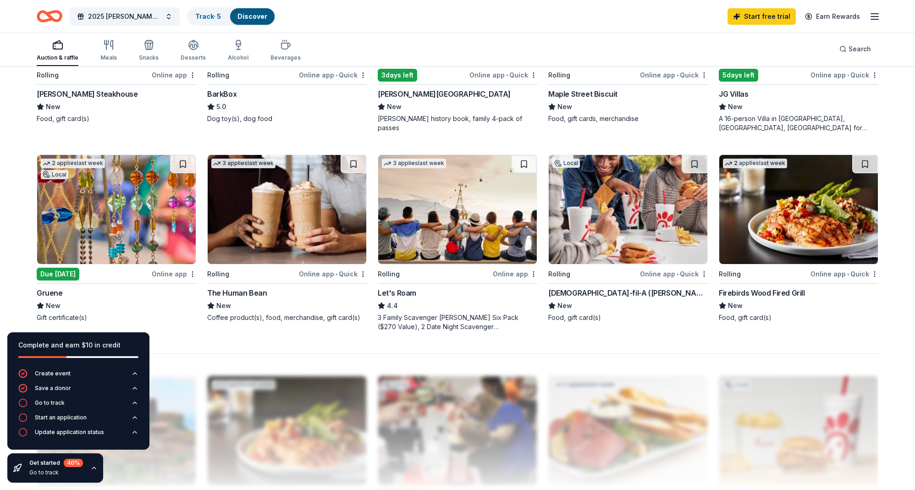
scroll to position [612, 0]
click at [408, 290] on div "Let's Roam" at bounding box center [397, 292] width 39 height 11
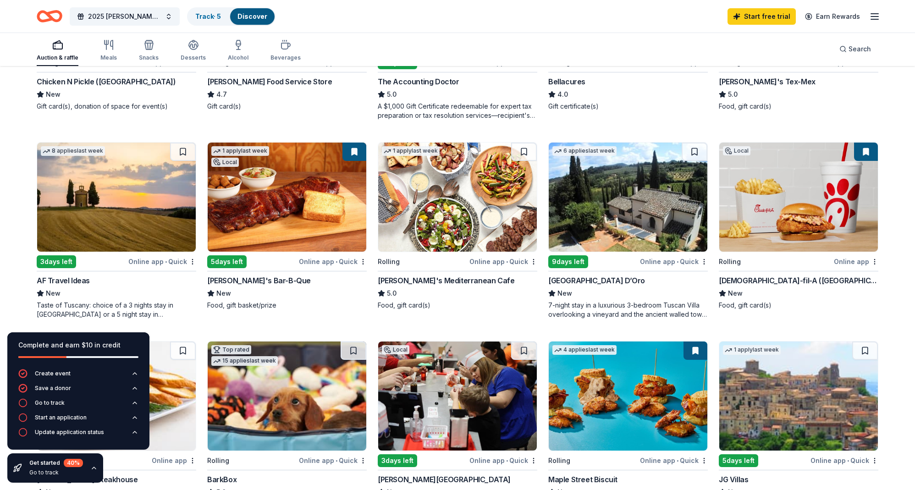
scroll to position [221, 0]
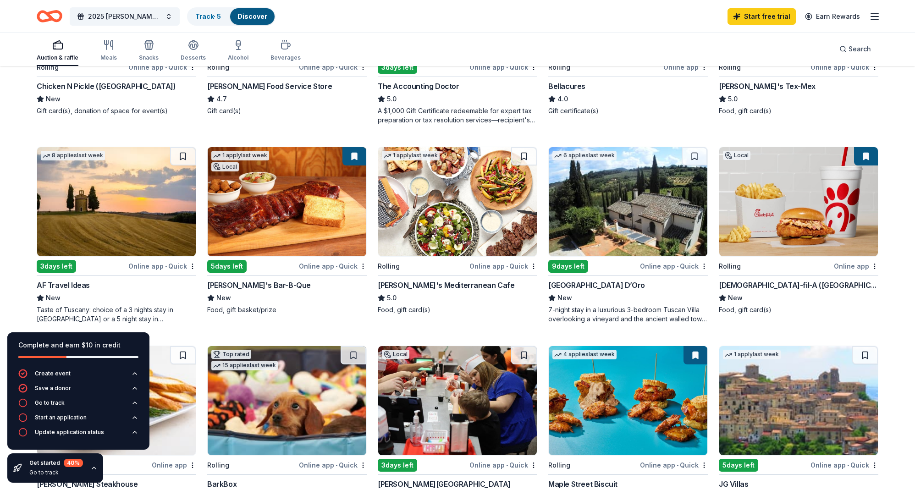
click at [150, 311] on div "Taste of Tuscany: choice of a 3 nights stay in Florence or a 5 night stay in Co…" at bounding box center [117, 314] width 160 height 18
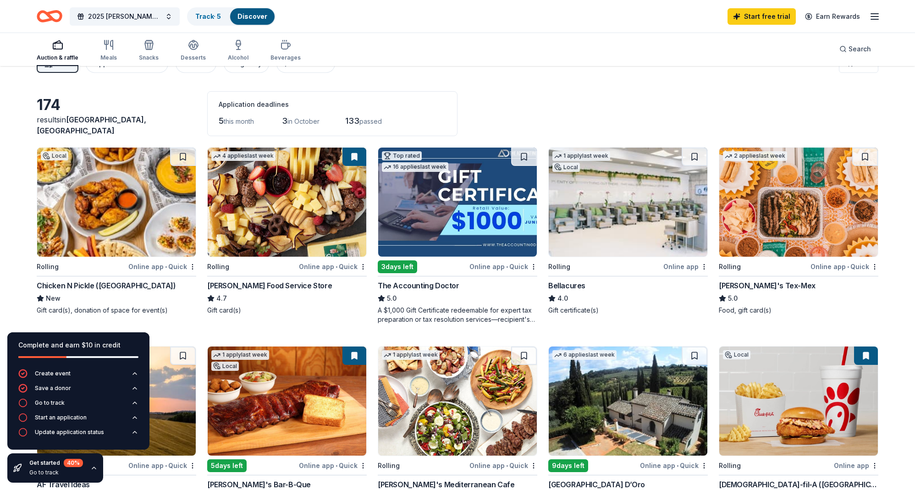
scroll to position [0, 0]
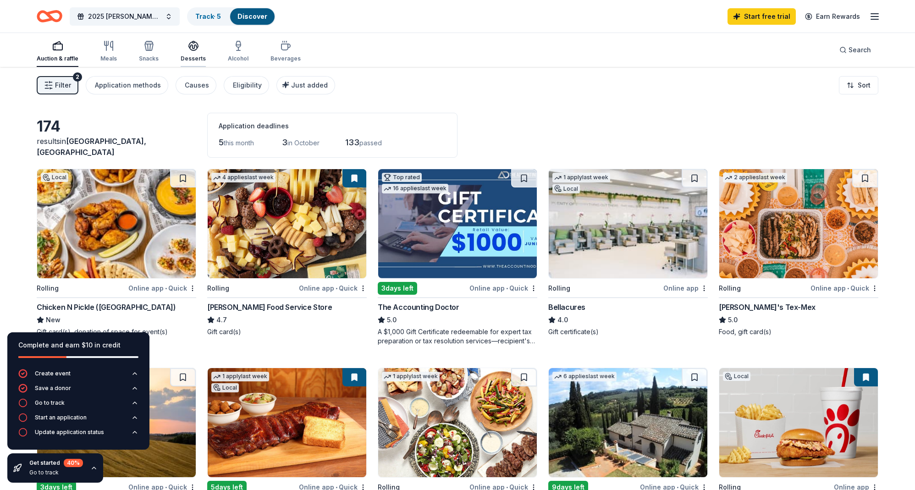
click at [191, 44] on icon "button" at bounding box center [193, 45] width 11 height 11
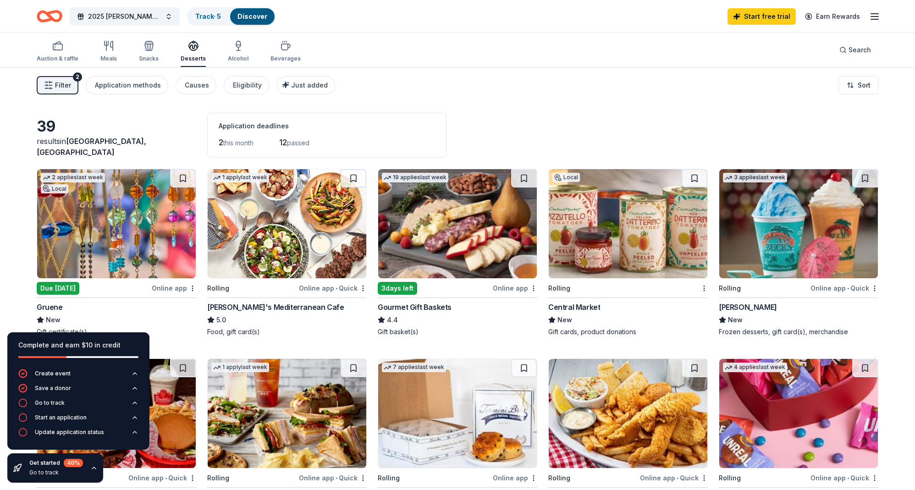
click at [432, 306] on div "Gourmet Gift Baskets" at bounding box center [415, 307] width 74 height 11
click at [235, 51] on div "Alcohol" at bounding box center [238, 51] width 21 height 22
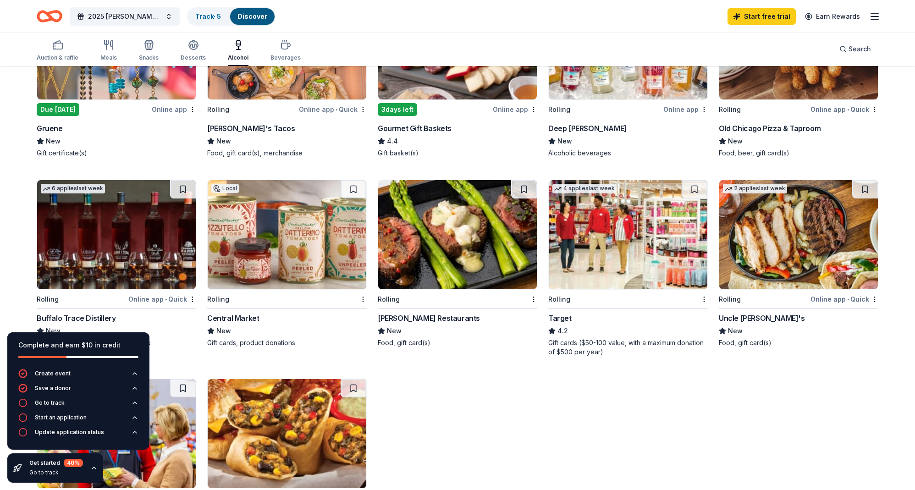
scroll to position [183, 0]
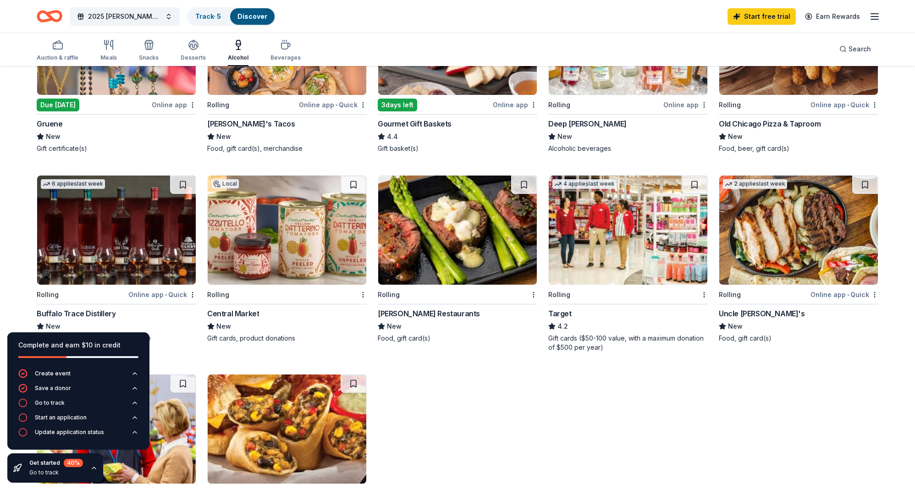
click at [79, 314] on div "Buffalo Trace Distillery" at bounding box center [76, 313] width 79 height 11
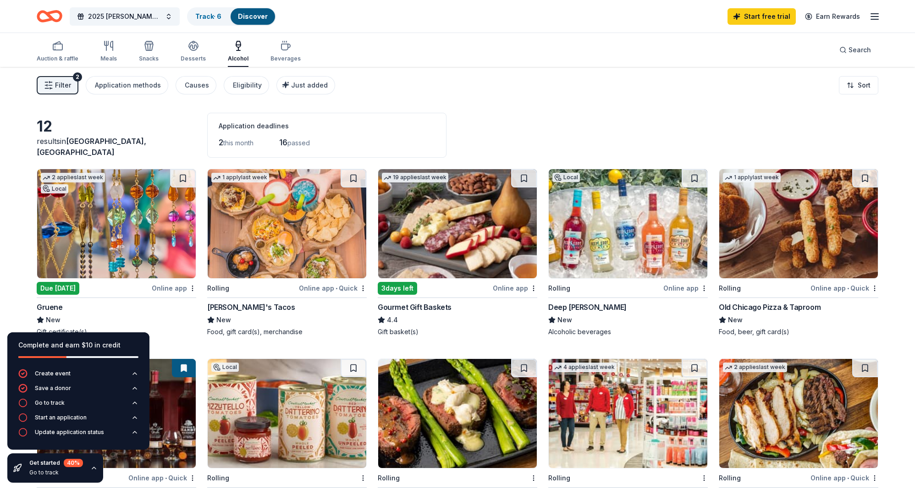
scroll to position [0, 0]
click at [580, 310] on div "Deep Eddy Vodka" at bounding box center [587, 306] width 78 height 11
drag, startPoint x: 50, startPoint y: 50, endPoint x: 53, endPoint y: 47, distance: 4.9
click at [51, 49] on div "button" at bounding box center [58, 45] width 42 height 11
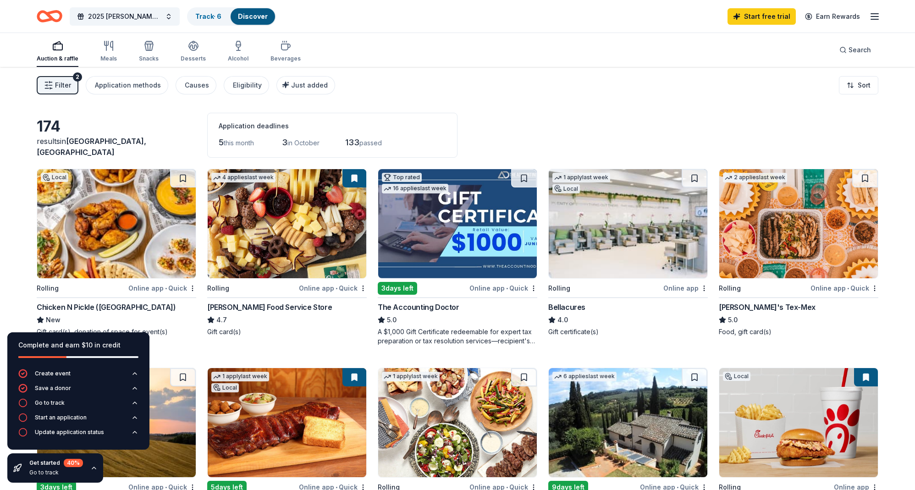
click at [61, 84] on span "Filter" at bounding box center [63, 85] width 16 height 11
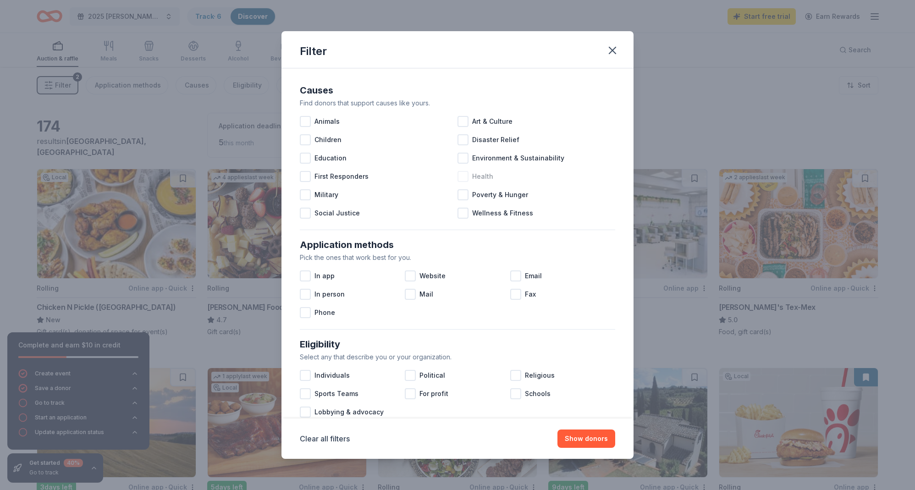
click at [462, 175] on div at bounding box center [463, 176] width 11 height 11
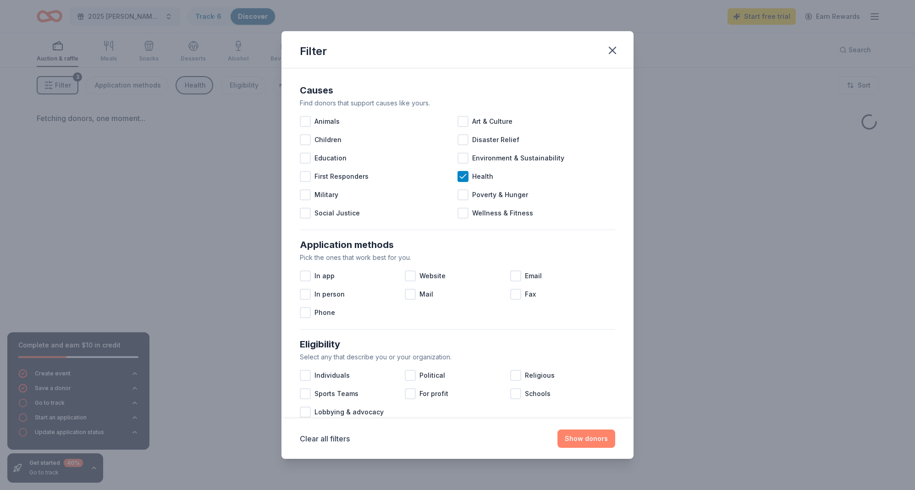
click at [590, 443] on button "Show donors" at bounding box center [586, 439] width 58 height 18
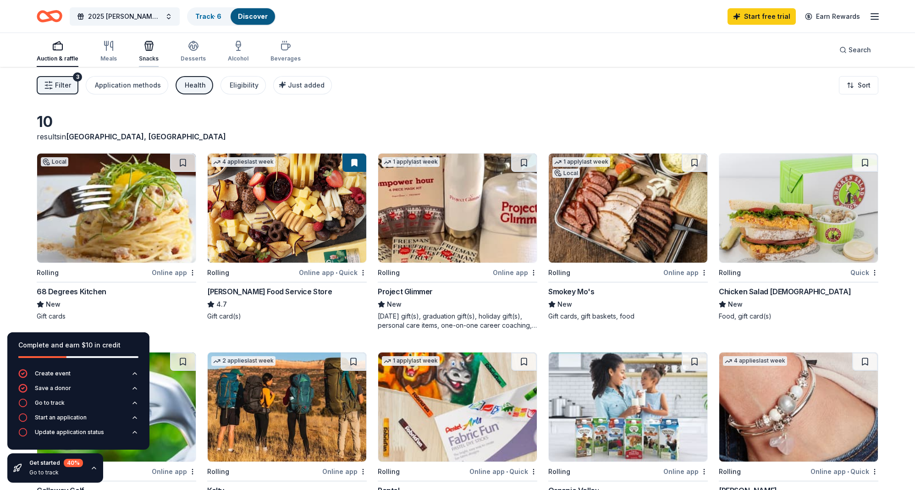
click at [148, 48] on icon "button" at bounding box center [148, 47] width 0 height 6
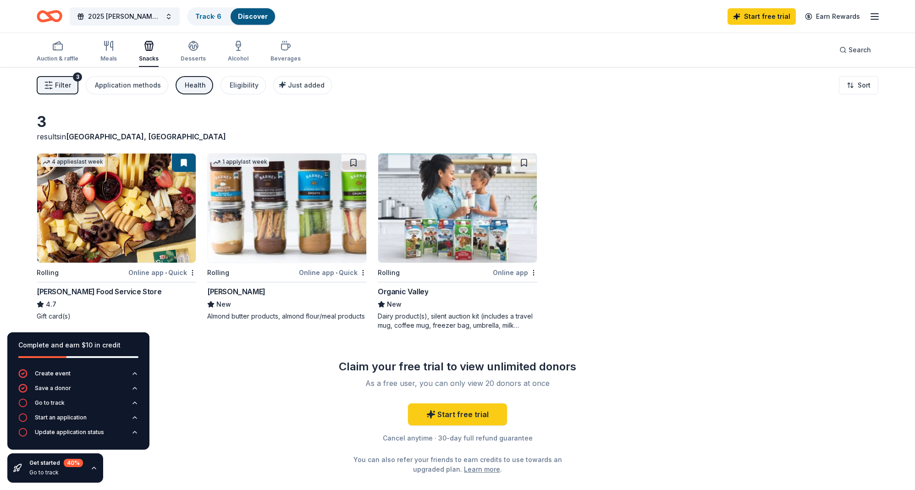
scroll to position [0, 0]
click at [109, 48] on icon "button" at bounding box center [108, 45] width 11 height 11
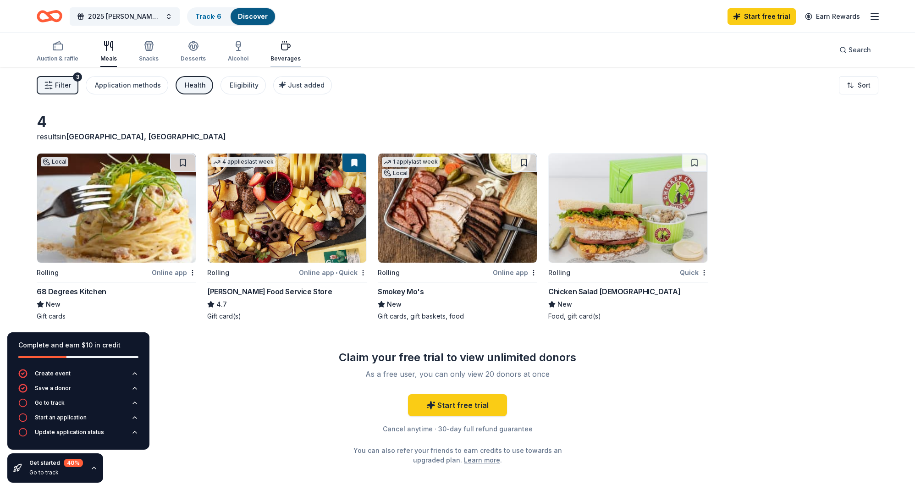
click at [288, 45] on div "button" at bounding box center [285, 45] width 30 height 11
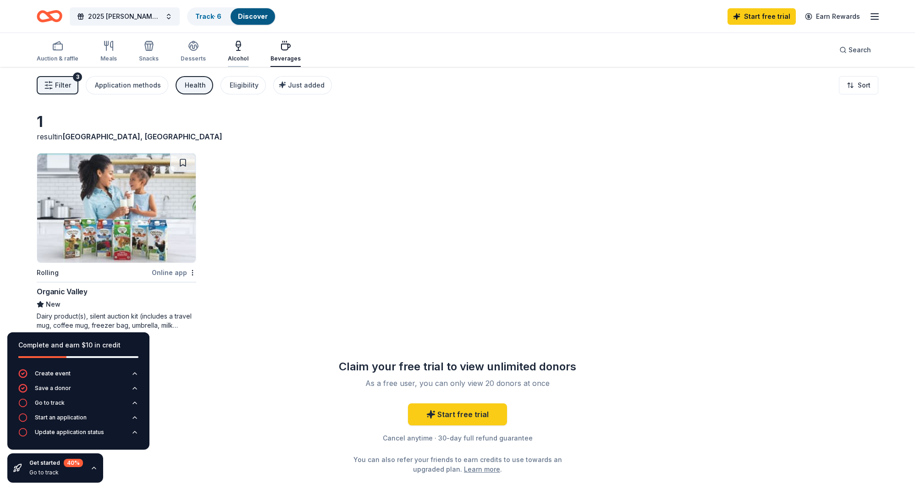
click at [228, 49] on div "button" at bounding box center [238, 45] width 21 height 11
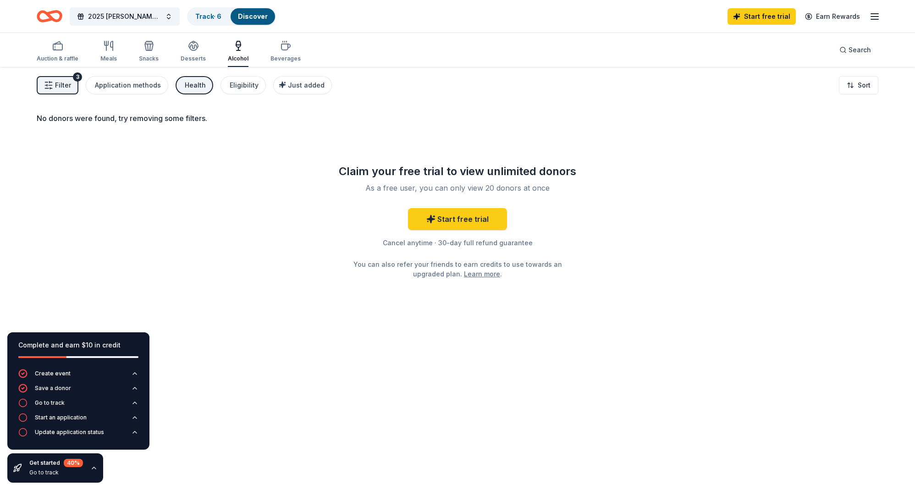
click at [182, 88] on button "Health" at bounding box center [195, 85] width 38 height 18
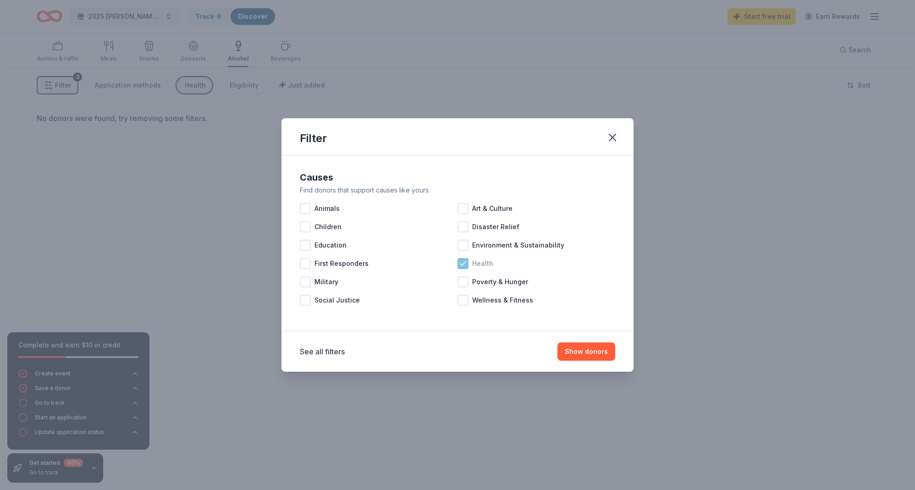
click at [460, 261] on icon at bounding box center [462, 263] width 9 height 9
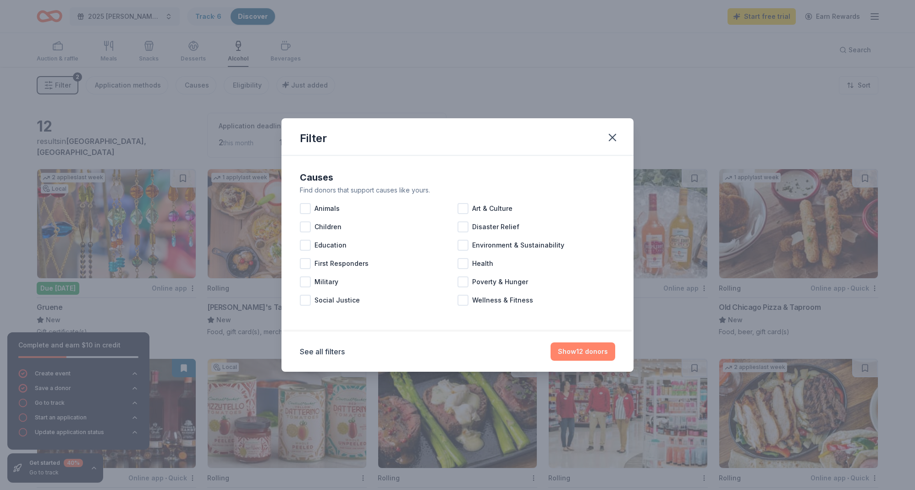
click at [589, 351] on button "Show 12 donors" at bounding box center [583, 351] width 65 height 18
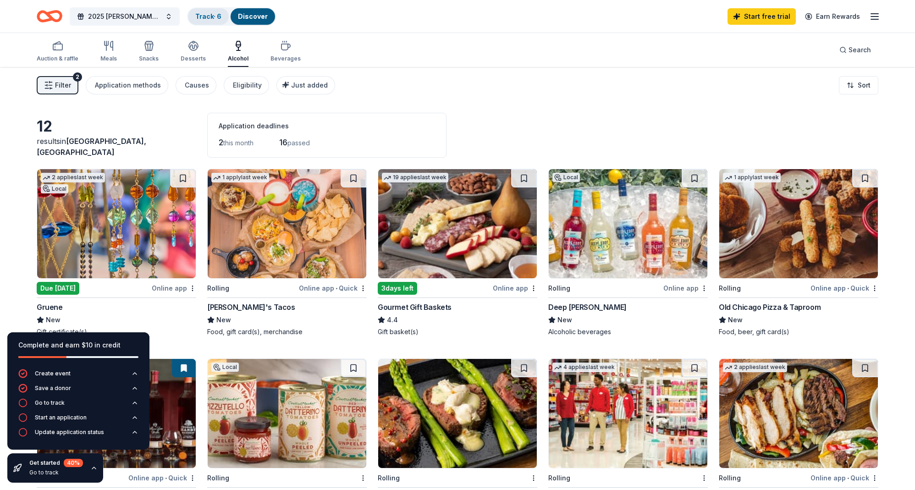
click at [214, 19] on link "Track · 6" at bounding box center [208, 16] width 26 height 8
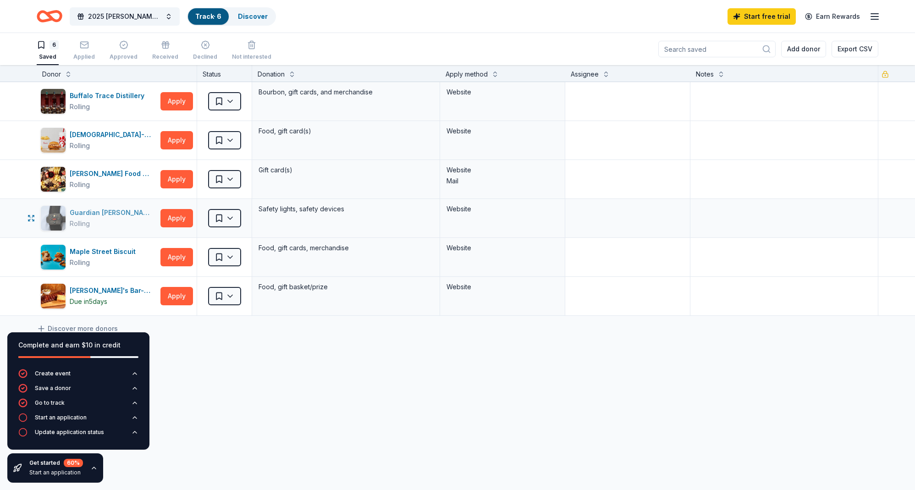
scroll to position [0, 0]
click at [102, 210] on div "Guardian [PERSON_NAME]" at bounding box center [113, 212] width 87 height 11
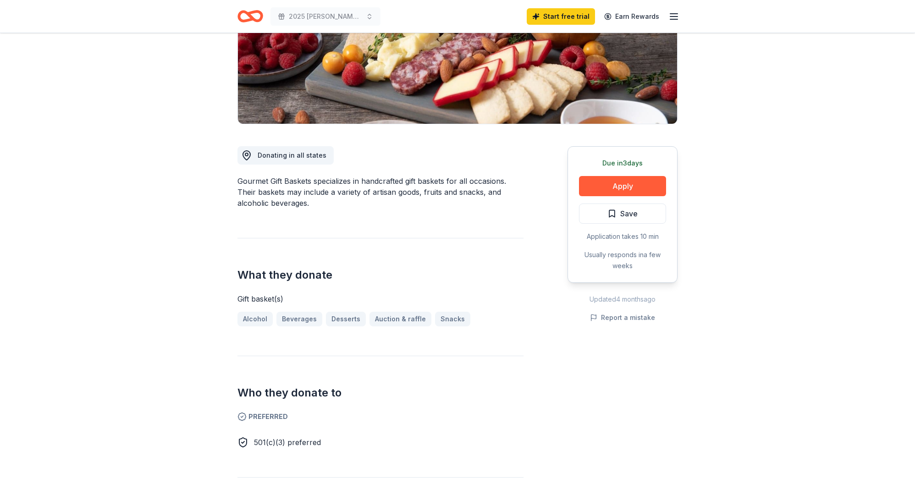
scroll to position [130, 0]
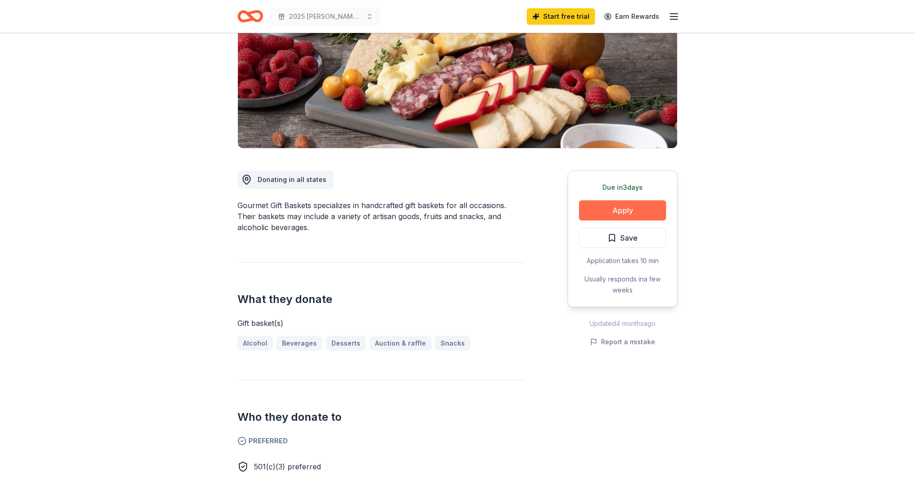
click at [628, 208] on button "Apply" at bounding box center [622, 210] width 87 height 20
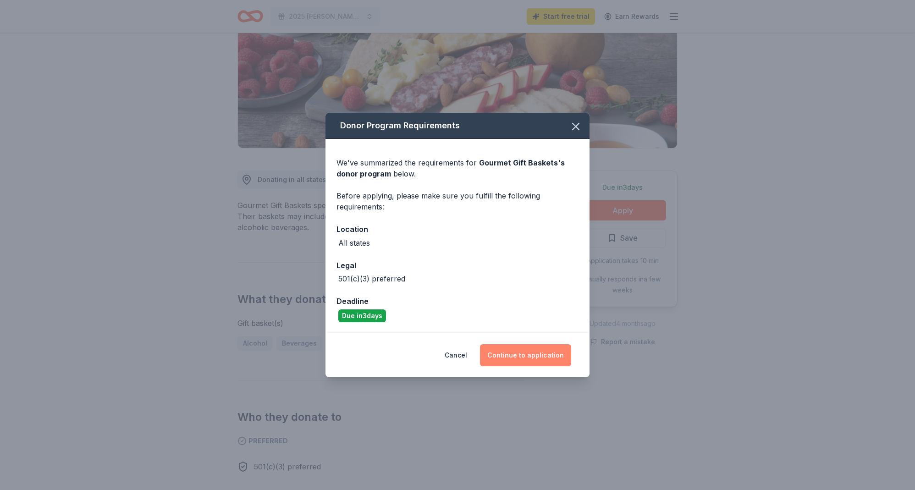
click at [533, 353] on button "Continue to application" at bounding box center [525, 355] width 91 height 22
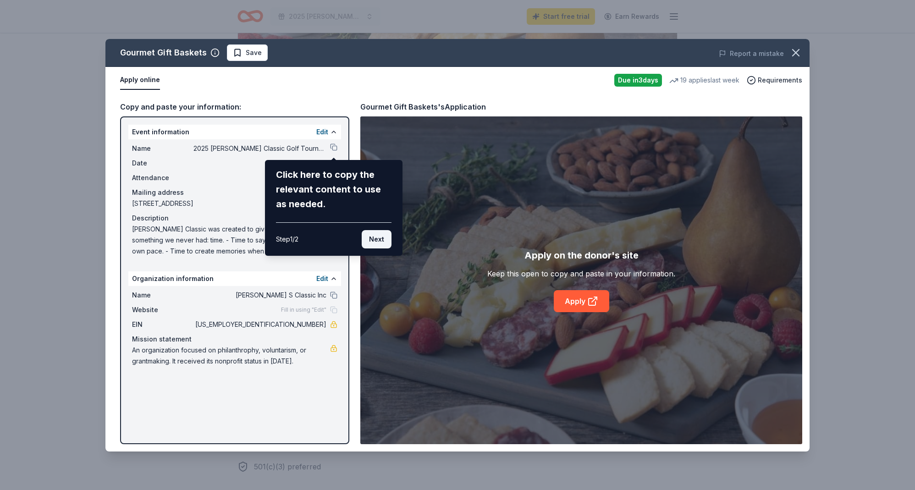
click at [379, 237] on button "Next" at bounding box center [377, 239] width 30 height 18
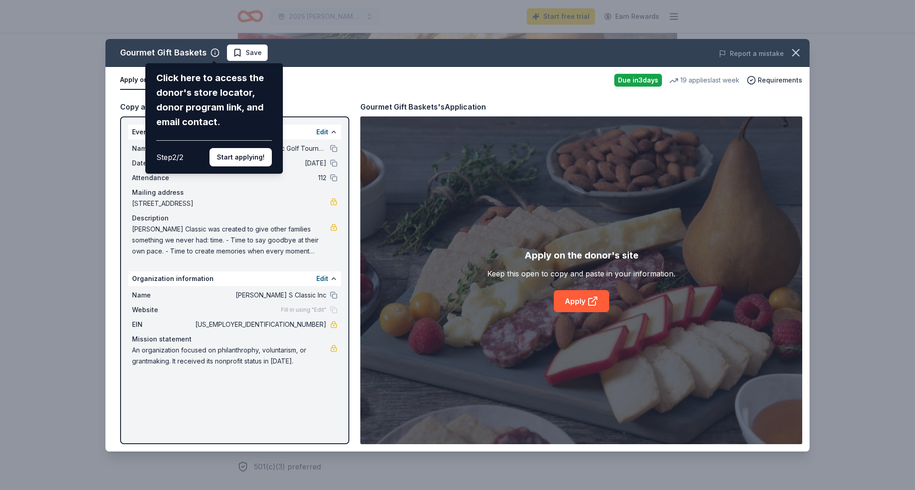
click at [234, 156] on button "Start applying!" at bounding box center [241, 157] width 62 height 18
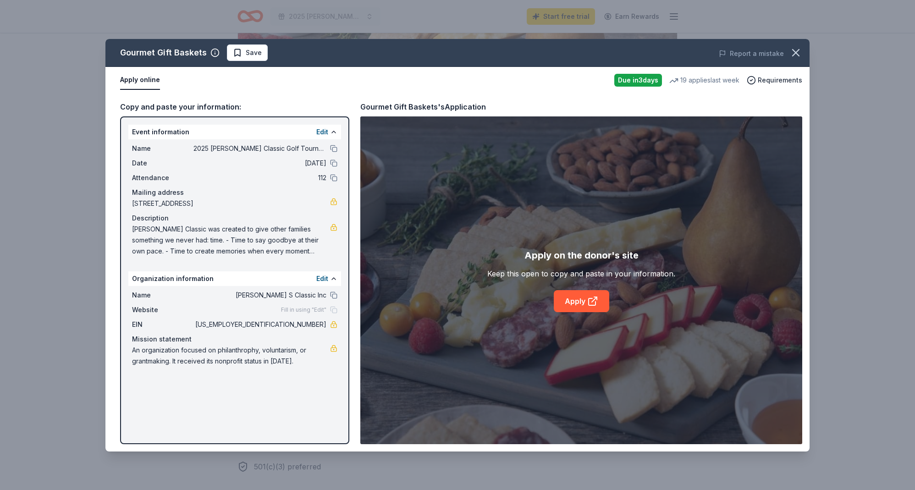
drag, startPoint x: 244, startPoint y: 355, endPoint x: 202, endPoint y: 345, distance: 43.4
click at [244, 355] on span "An organization focused on philanthrophy, voluntarism, or grantmaking. It recei…" at bounding box center [231, 356] width 198 height 22
click at [292, 307] on span "Fill in using "Edit"" at bounding box center [303, 309] width 45 height 7
click at [322, 276] on button "Edit" at bounding box center [322, 278] width 12 height 11
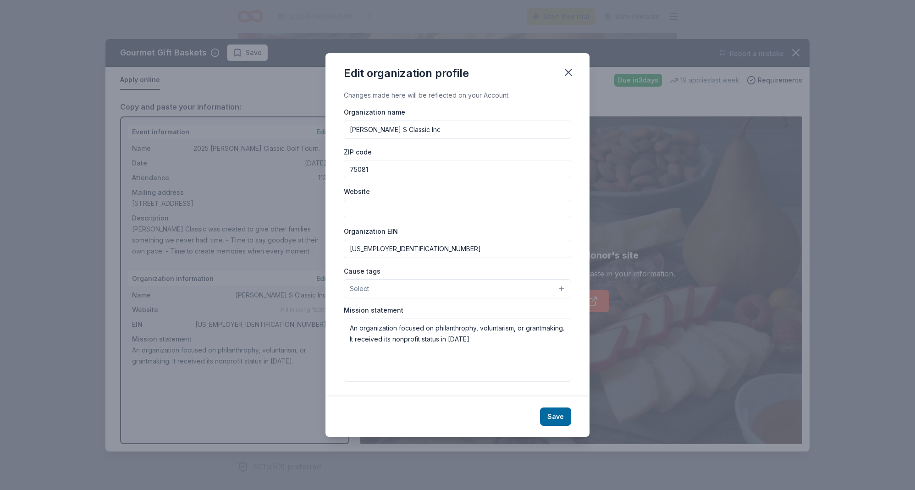
click at [379, 204] on input "Website" at bounding box center [457, 209] width 227 height 18
paste input "[URL]."
type input "[URL][DOMAIN_NAME]"
click at [431, 229] on div "Organization EIN [US_EMPLOYER_IDENTIFICATION_NUMBER]" at bounding box center [457, 242] width 227 height 33
click at [444, 286] on button "Select" at bounding box center [457, 288] width 227 height 19
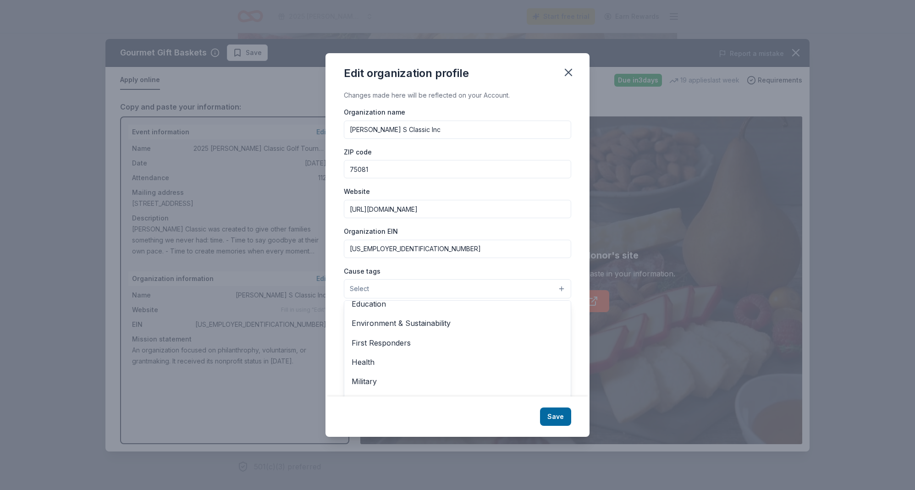
scroll to position [85, 0]
click at [375, 360] on span "Health" at bounding box center [458, 363] width 212 height 12
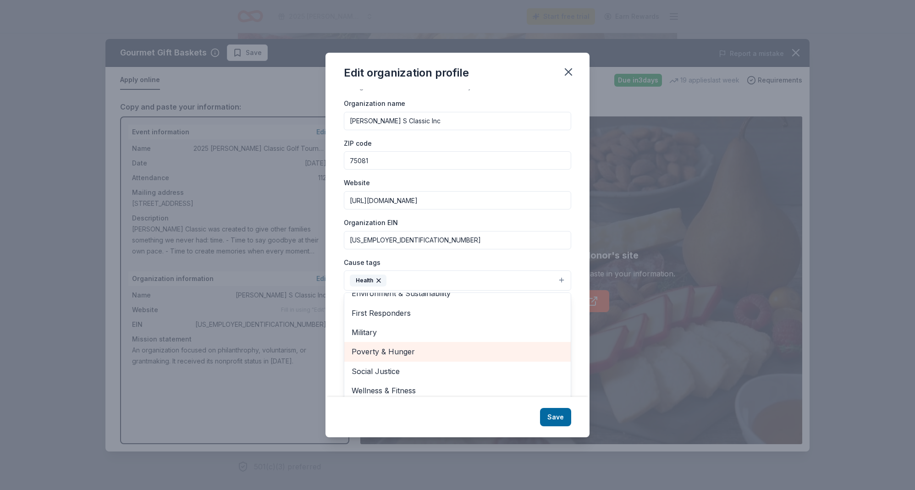
scroll to position [14, 0]
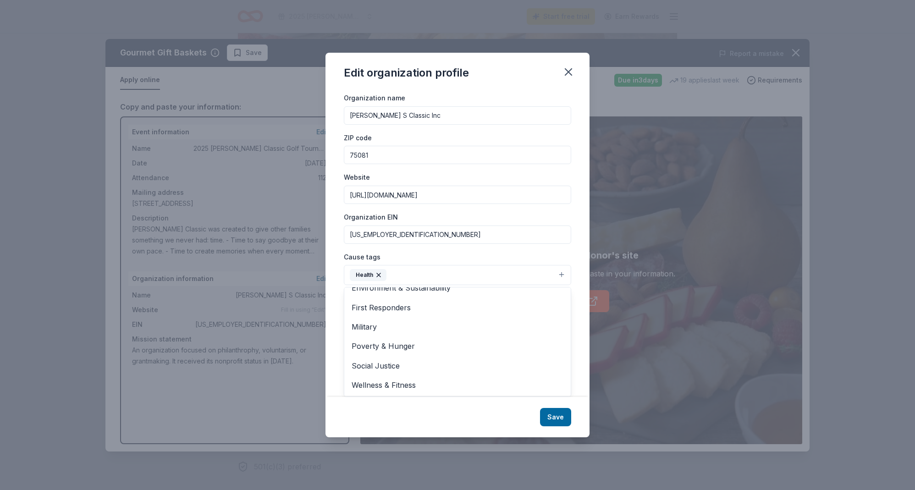
click at [577, 376] on div "Changes made here will be reflected on your Account. Organization name Carter S…" at bounding box center [457, 243] width 264 height 308
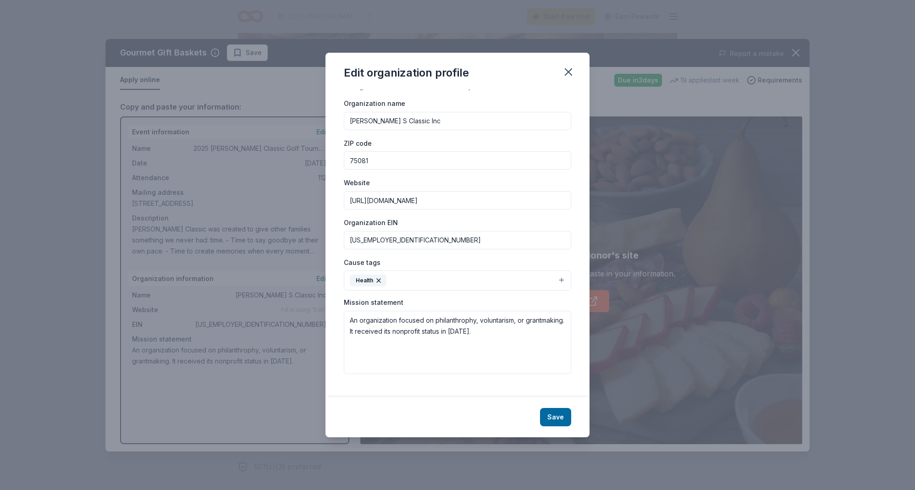
scroll to position [0, 0]
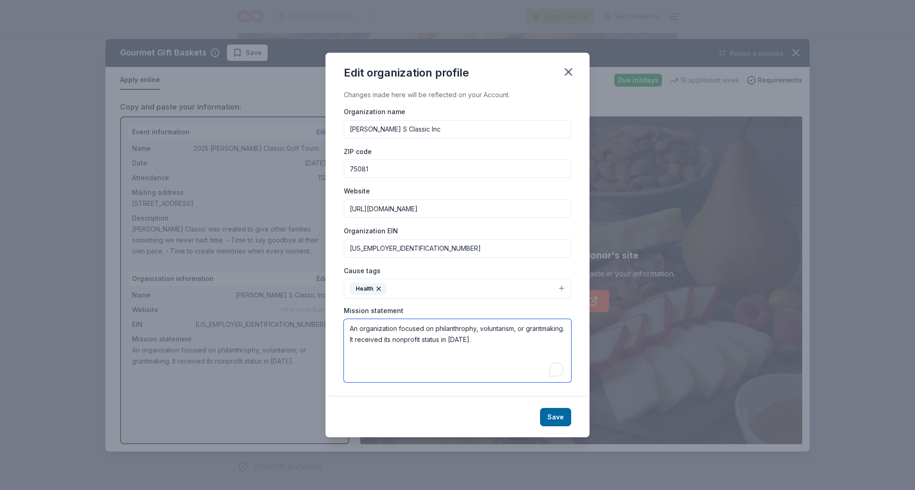
drag, startPoint x: 474, startPoint y: 340, endPoint x: 342, endPoint y: 324, distance: 133.0
click at [342, 324] on div "Changes made here will be reflected on your Account. Organization name Carter S…" at bounding box center [457, 243] width 264 height 308
paste textarea "Our mission is to provide families with the precious gift of time during a trag…"
drag, startPoint x: 385, startPoint y: 340, endPoint x: 408, endPoint y: 350, distance: 25.3
click at [385, 340] on textarea "Our mission is to provide families with the precious gift of time during a trag…" at bounding box center [457, 350] width 227 height 63
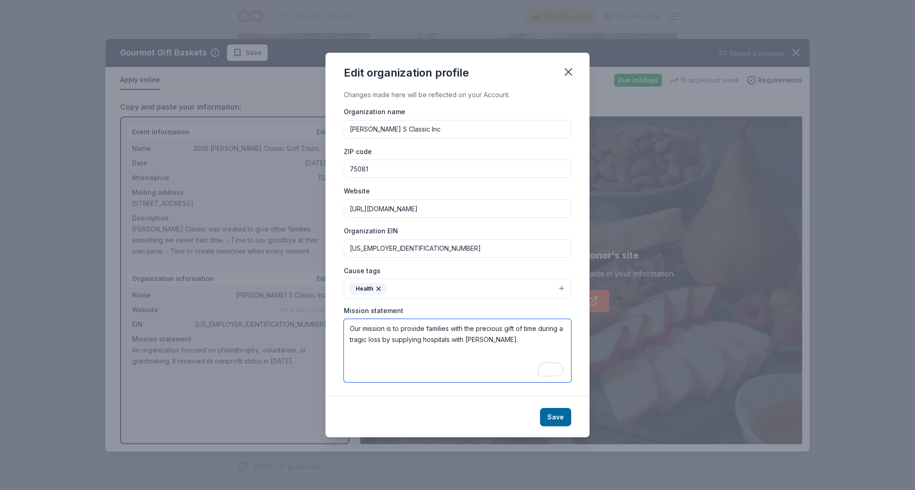
click at [348, 328] on textarea "Our mission is to provide families with the precious gift of time during a trag…" at bounding box center [457, 350] width 227 height 63
paste textarea "Carter's Classic is a tax-exempt 501(c)(3) non-profit organization dedicated to…"
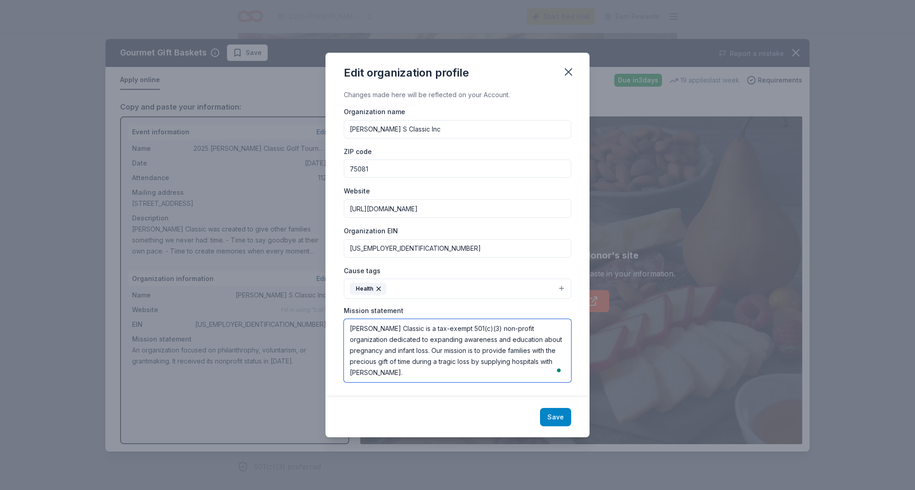
type textarea "[PERSON_NAME] Classic is a tax-exempt 501(c)(3) non-profit organization dedicat…"
click at [557, 414] on button "Save" at bounding box center [555, 417] width 31 height 18
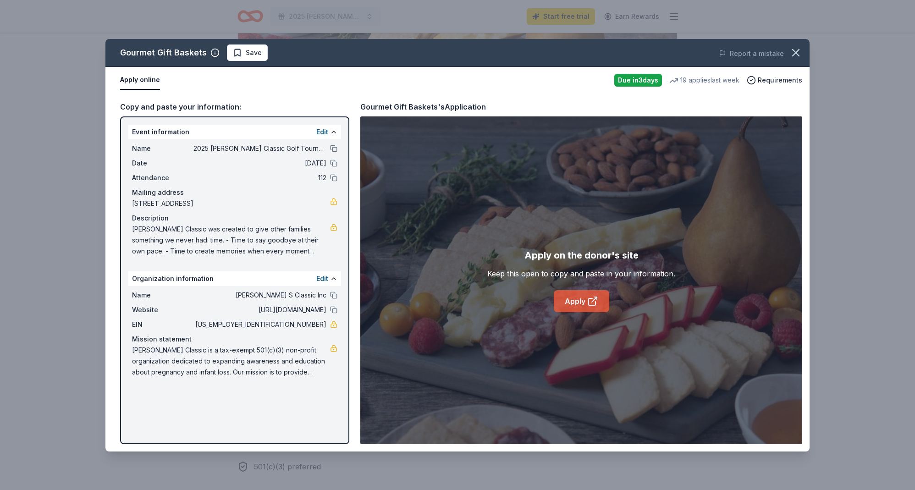
click at [585, 301] on link "Apply" at bounding box center [581, 301] width 55 height 22
click at [799, 54] on icon "button" at bounding box center [795, 52] width 13 height 13
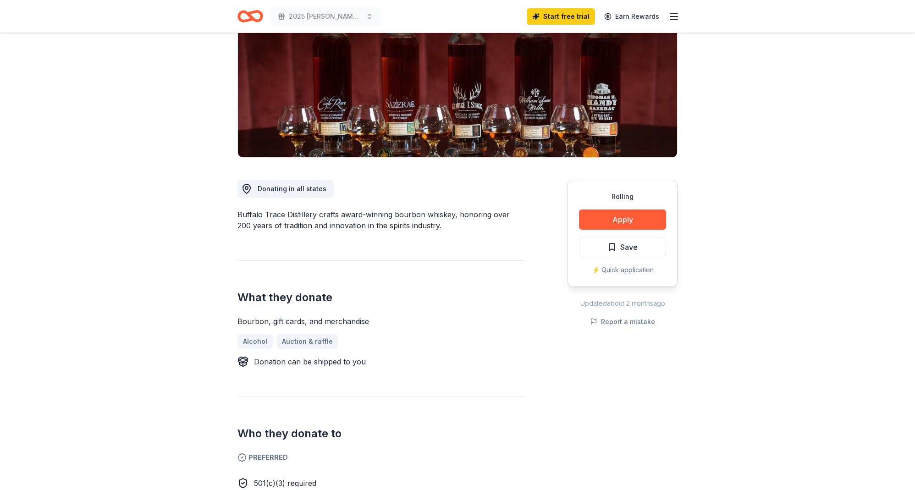
scroll to position [76, 0]
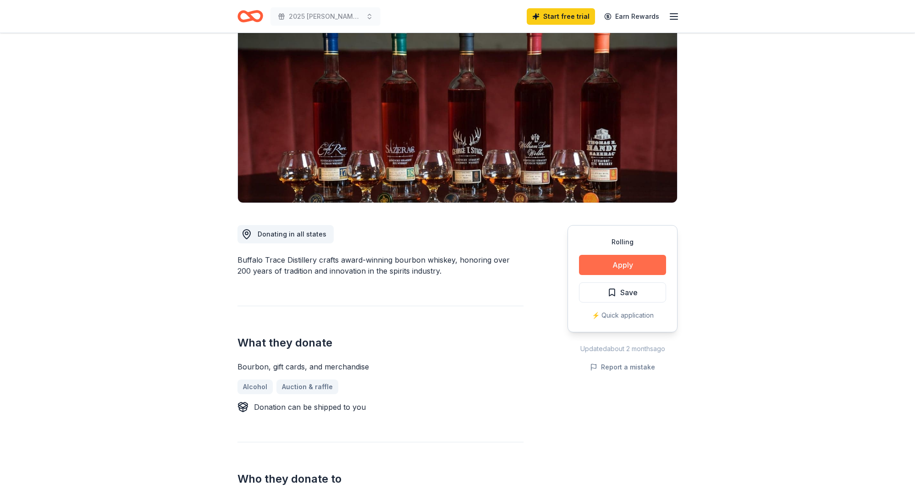
click at [614, 270] on button "Apply" at bounding box center [622, 265] width 87 height 20
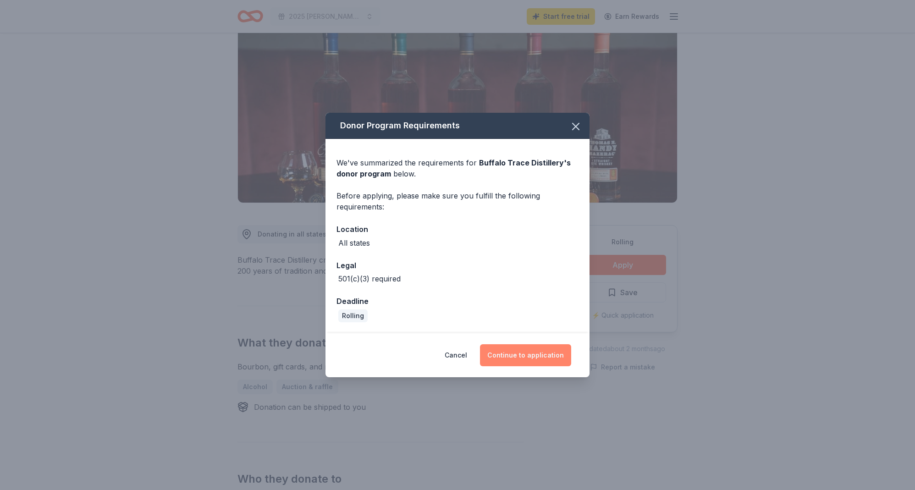
click at [524, 356] on button "Continue to application" at bounding box center [525, 355] width 91 height 22
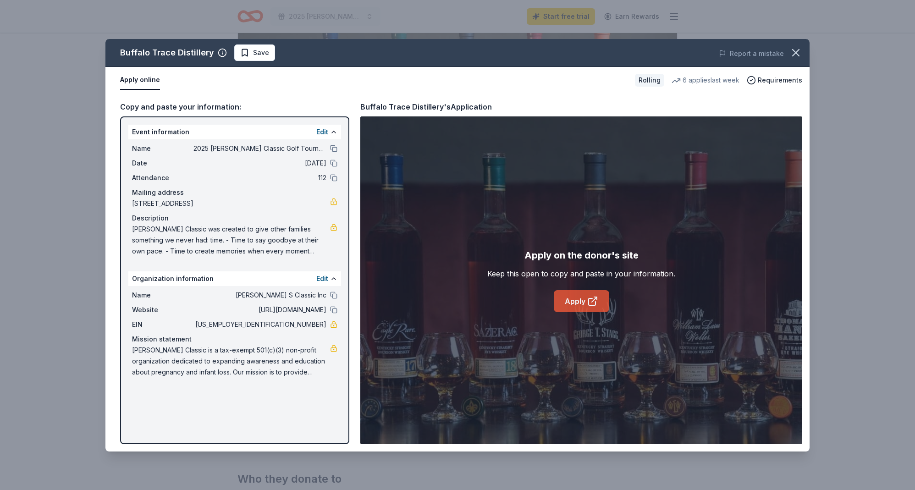
click at [580, 299] on link "Apply" at bounding box center [581, 301] width 55 height 22
click at [322, 132] on button "Edit" at bounding box center [322, 132] width 12 height 11
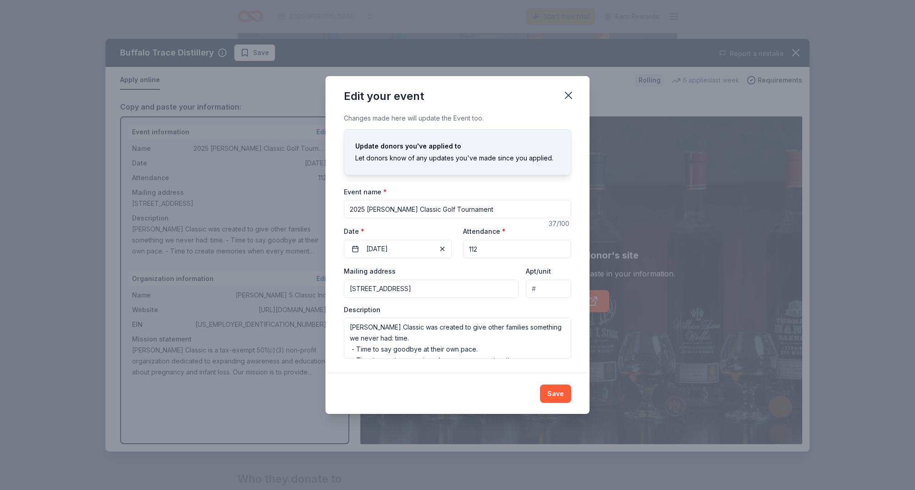
click at [557, 390] on button "Save" at bounding box center [555, 394] width 31 height 18
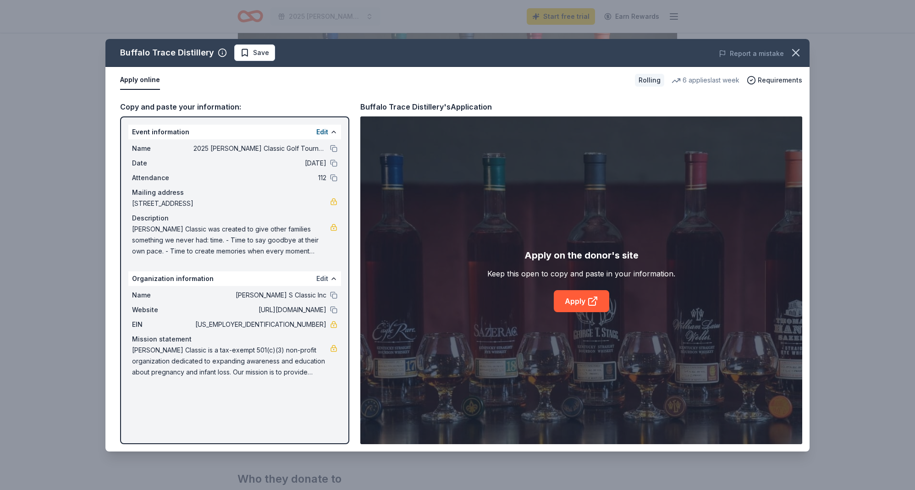
click at [323, 279] on button "Edit" at bounding box center [322, 278] width 12 height 11
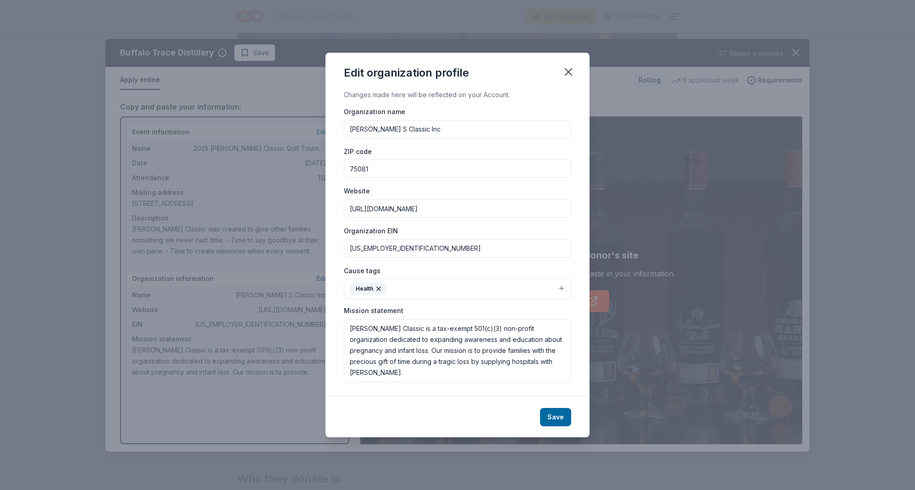
drag, startPoint x: 392, startPoint y: 247, endPoint x: 344, endPoint y: 243, distance: 48.3
click at [344, 243] on input "92-2408357" at bounding box center [457, 248] width 227 height 18
click at [569, 72] on icon "button" at bounding box center [568, 72] width 6 height 6
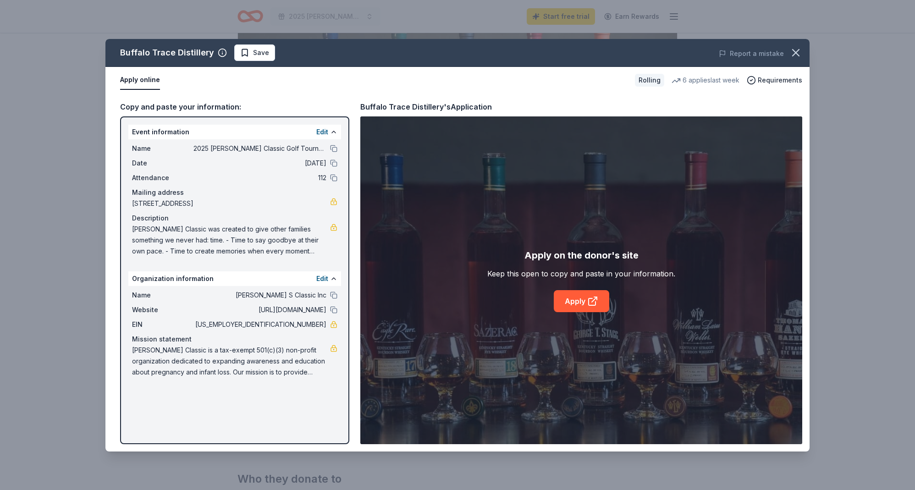
click at [247, 57] on span "Save" at bounding box center [254, 52] width 29 height 11
click at [247, 57] on div "Buffalo Trace Distillery Save" at bounding box center [316, 52] width 423 height 17
click at [794, 54] on icon "button" at bounding box center [796, 53] width 6 height 6
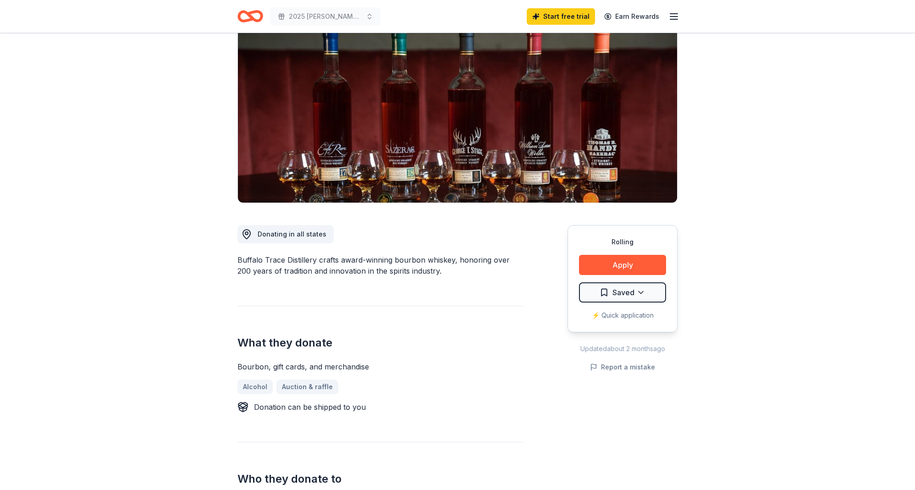
scroll to position [0, 0]
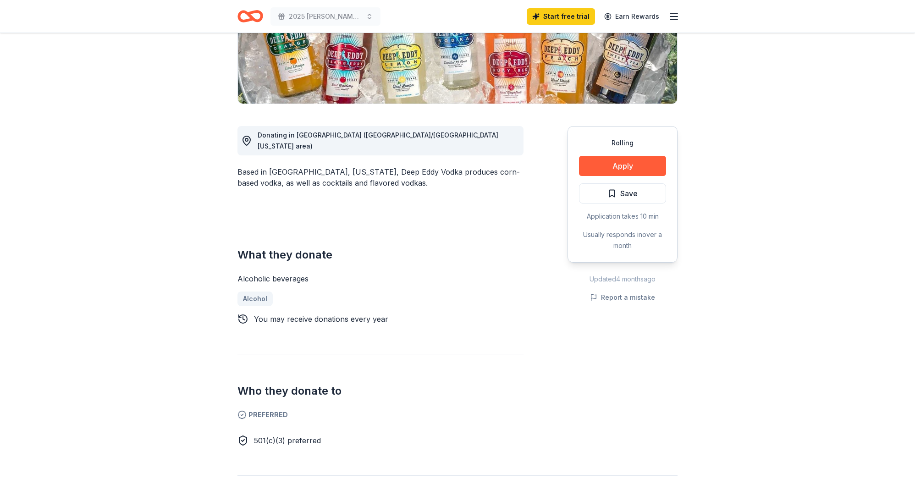
scroll to position [176, 0]
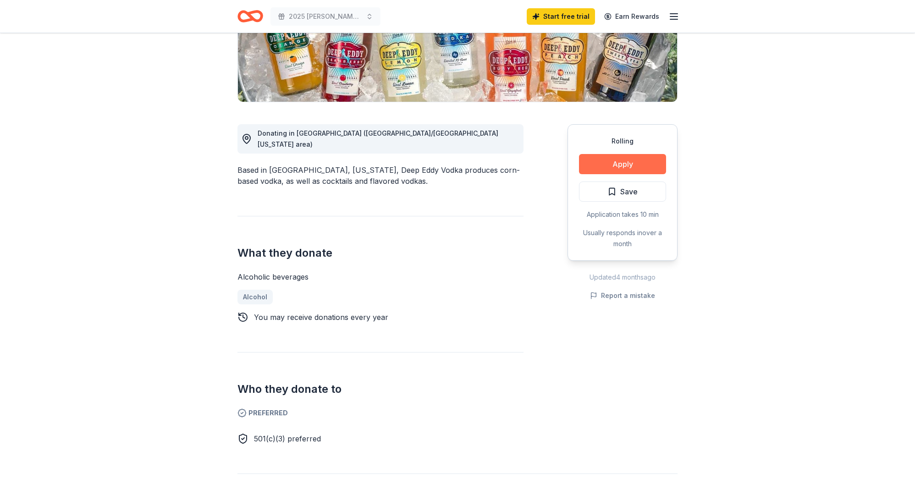
click at [626, 163] on button "Apply" at bounding box center [622, 164] width 87 height 20
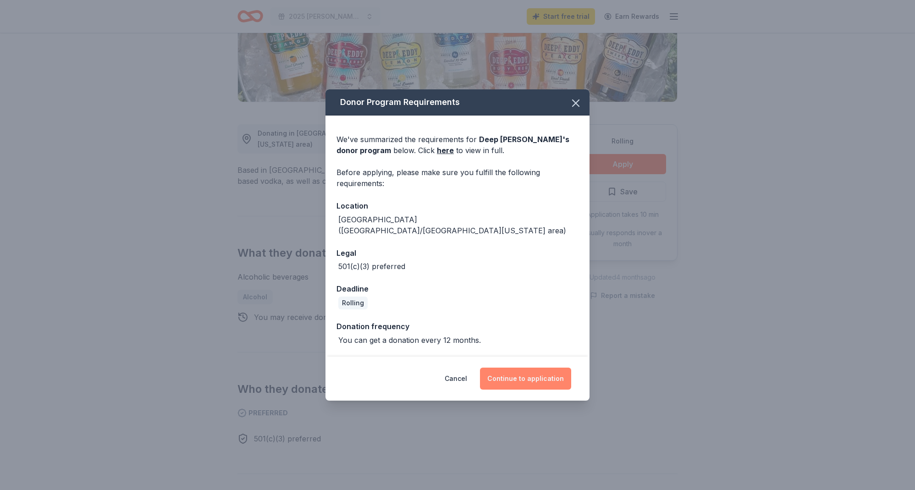
click at [527, 370] on button "Continue to application" at bounding box center [525, 379] width 91 height 22
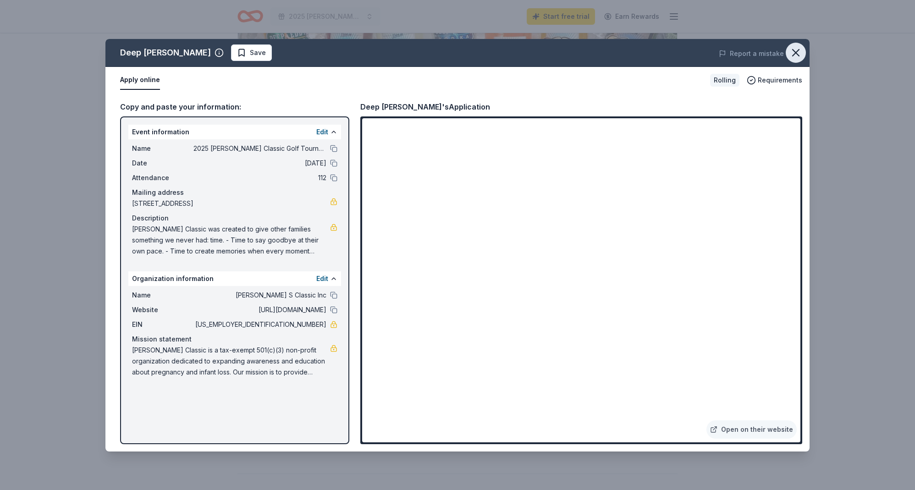
drag, startPoint x: 794, startPoint y: 54, endPoint x: 780, endPoint y: 67, distance: 19.5
click at [794, 54] on icon "button" at bounding box center [796, 53] width 6 height 6
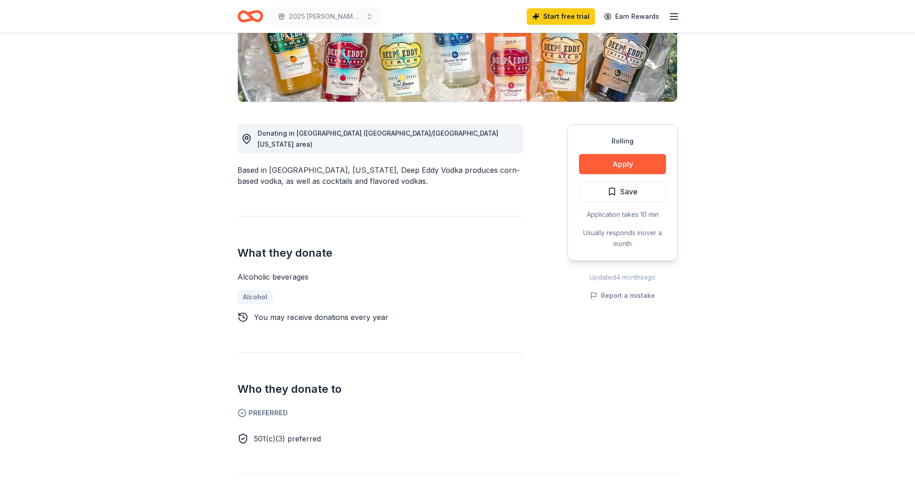
scroll to position [0, 0]
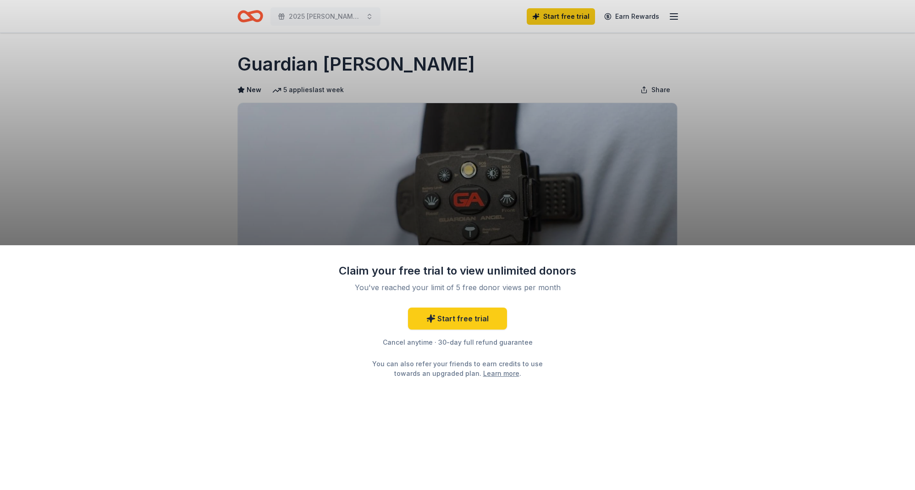
click at [716, 212] on div "Claim your free trial to view unlimited donors You've reached your limit of 5 f…" at bounding box center [457, 245] width 915 height 490
click at [172, 123] on div "Claim your free trial to view unlimited donors You've reached your limit of 5 f…" at bounding box center [457, 245] width 915 height 490
